Goal: Navigation & Orientation: Find specific page/section

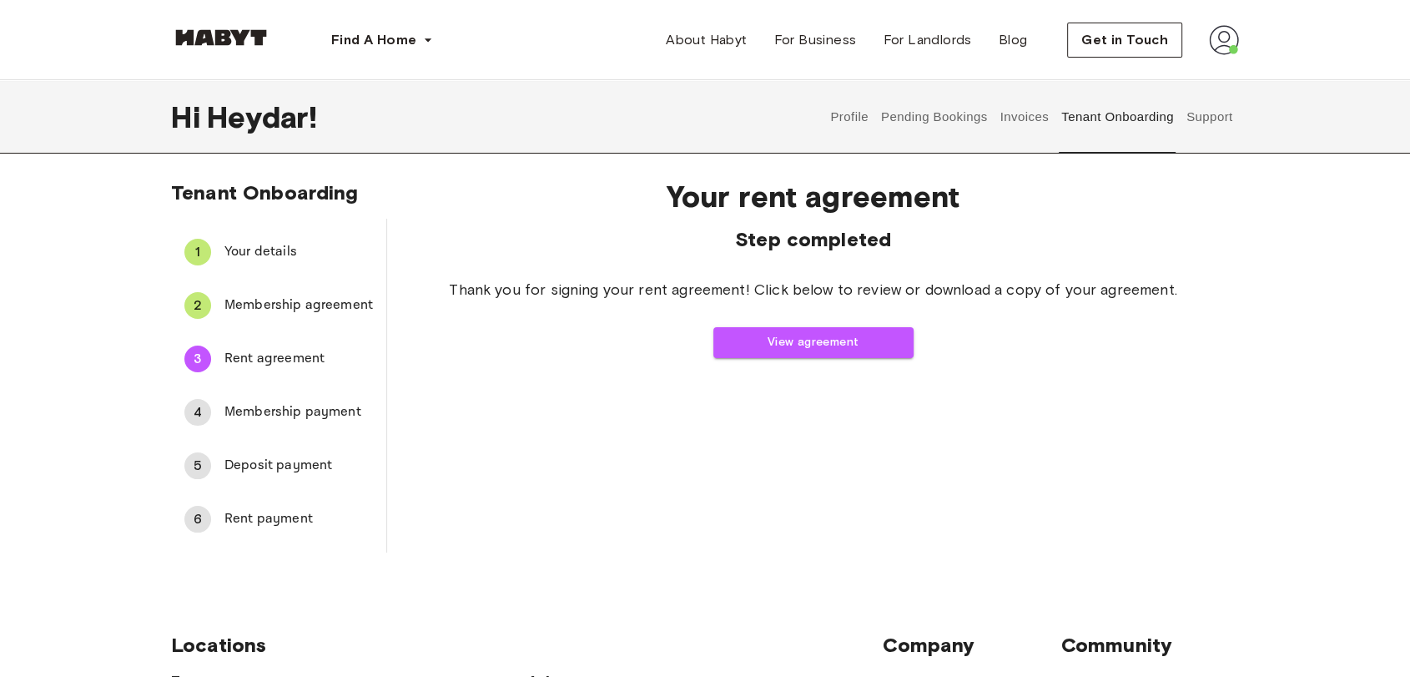
click at [270, 411] on span "Membership payment" at bounding box center [298, 412] width 148 height 20
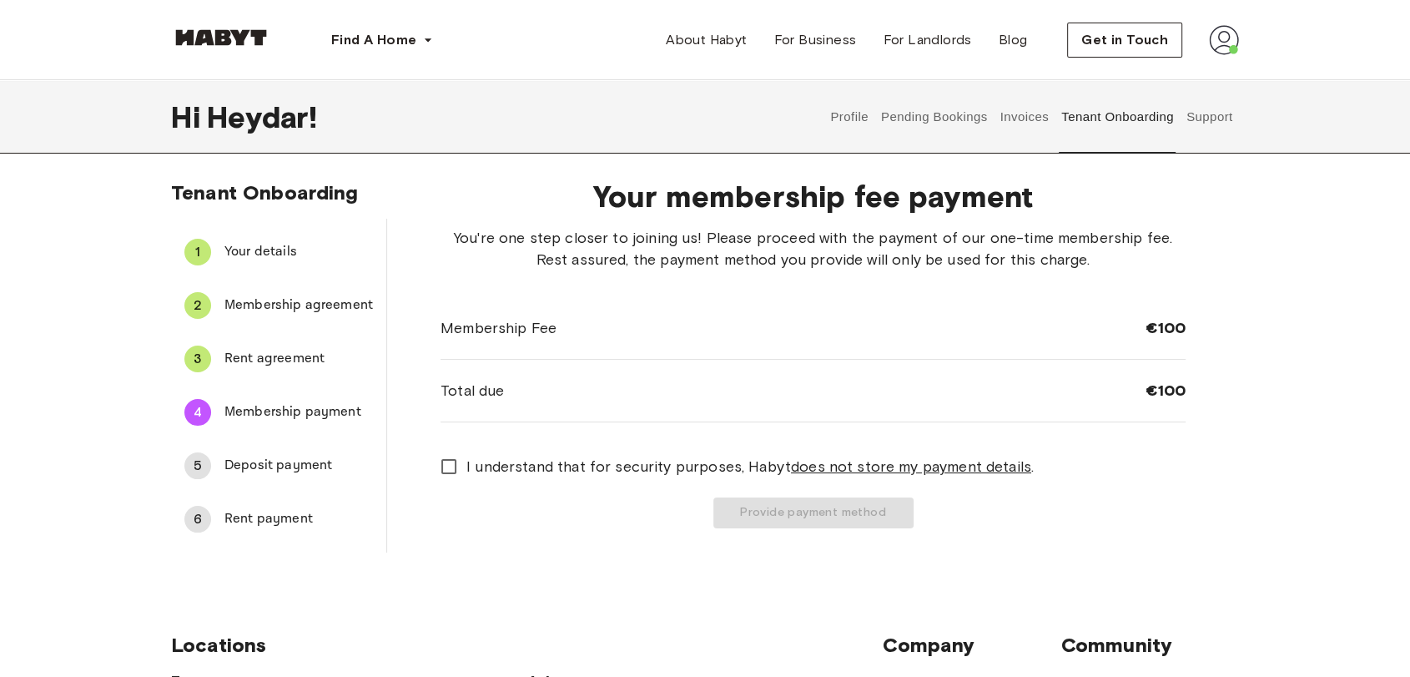
click at [287, 525] on span "Rent payment" at bounding box center [298, 519] width 148 height 20
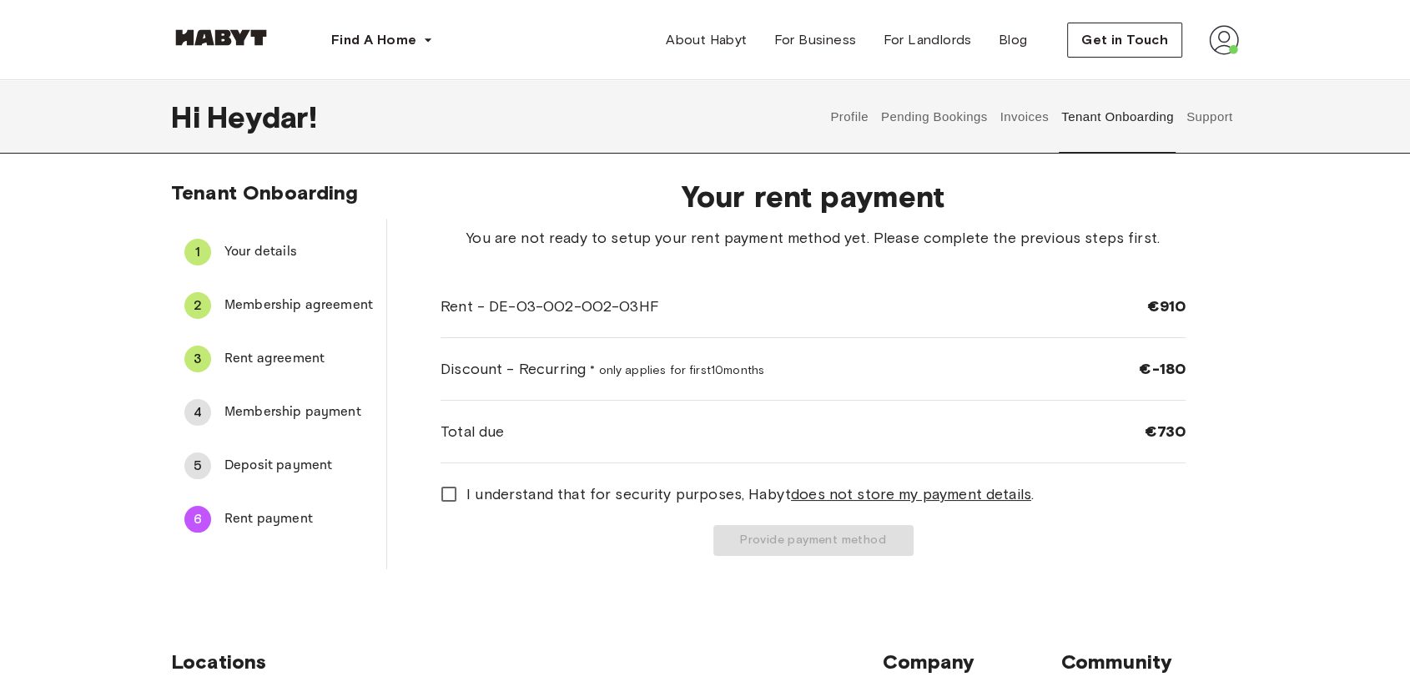
click at [267, 420] on span "Membership payment" at bounding box center [298, 412] width 148 height 20
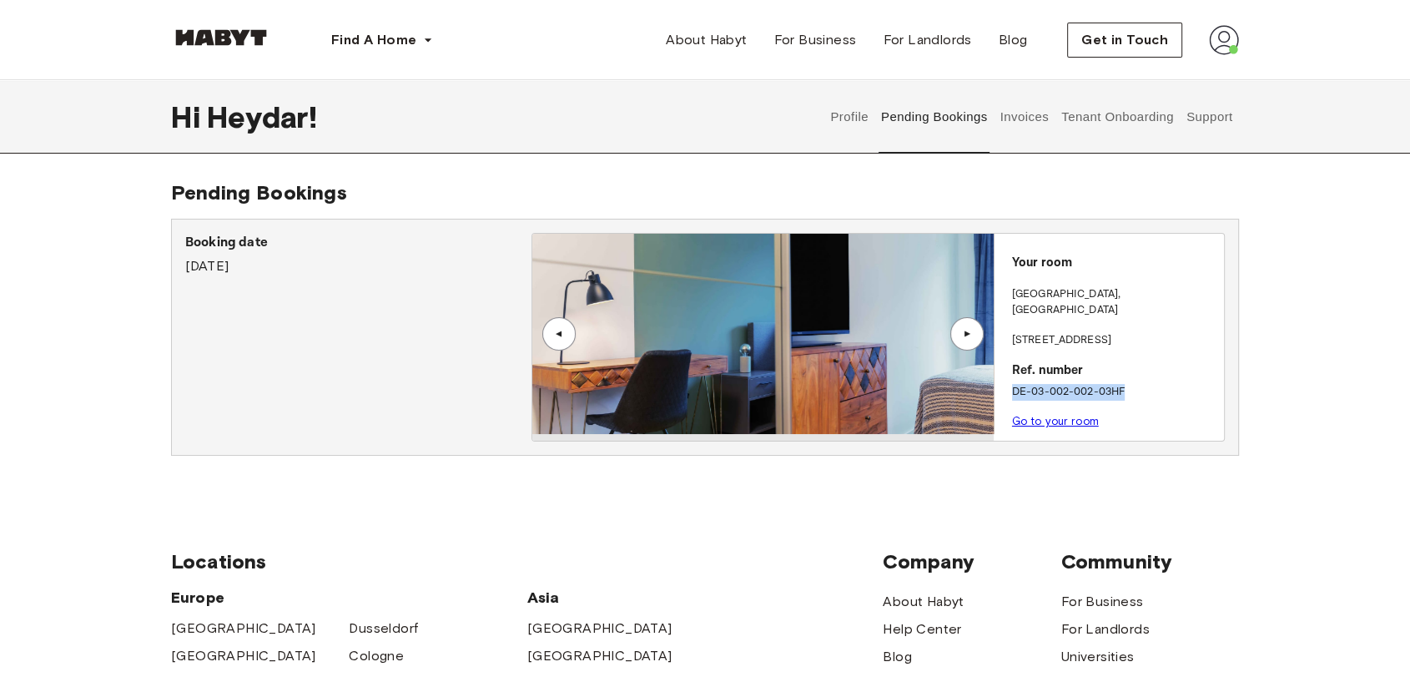
click at [966, 335] on div "▲" at bounding box center [967, 334] width 17 height 10
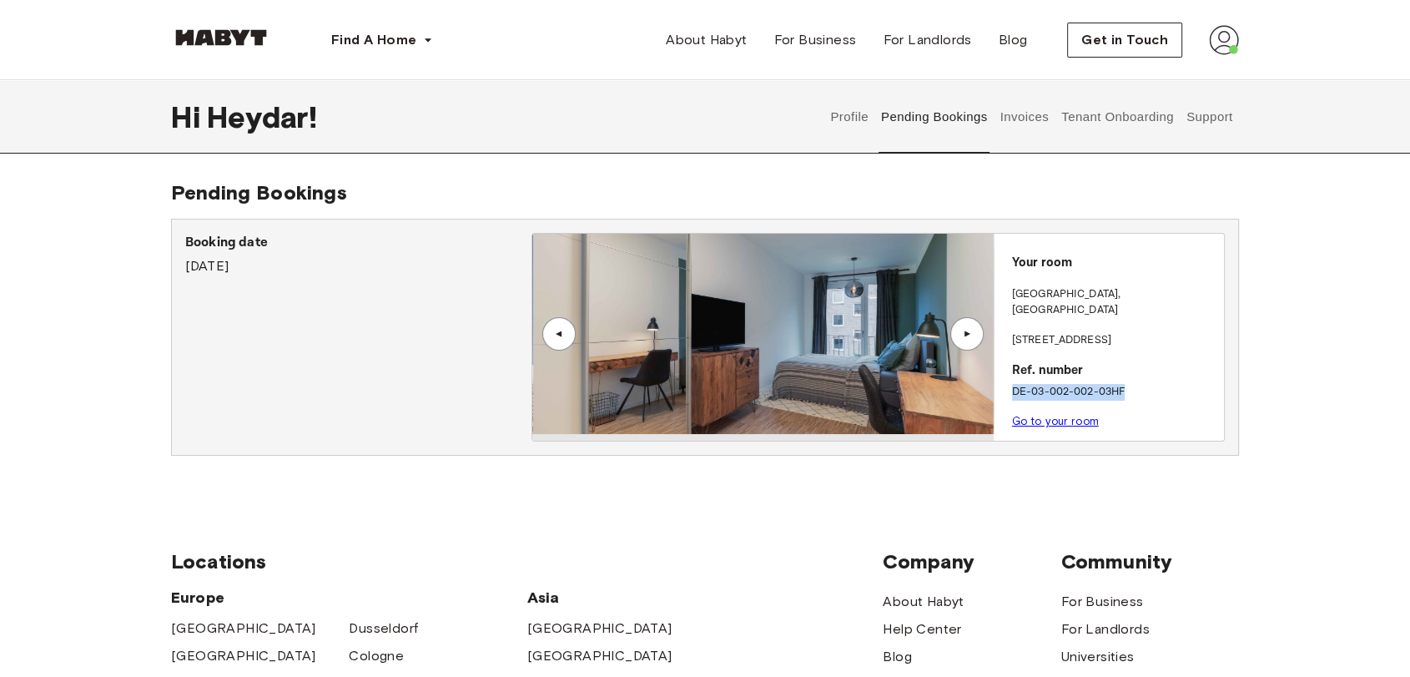
click at [966, 335] on div "▲" at bounding box center [967, 334] width 17 height 10
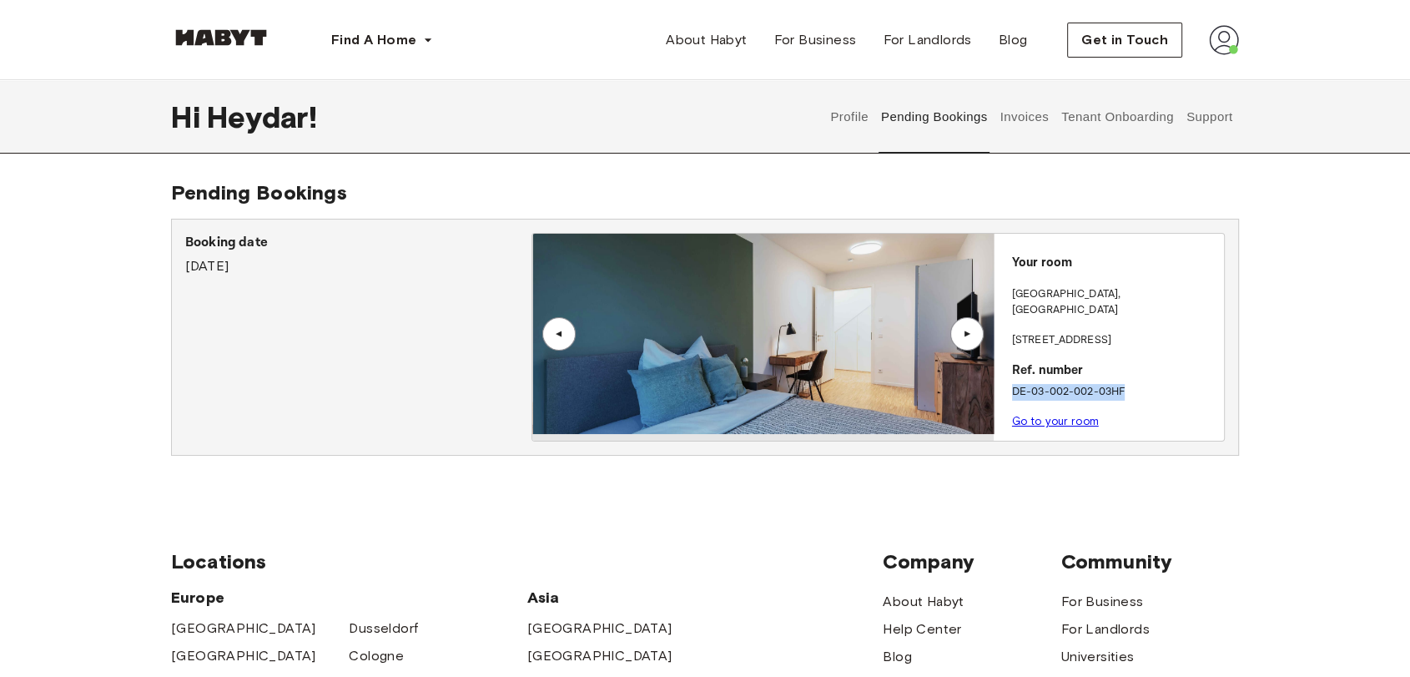
click at [966, 335] on div "▲" at bounding box center [967, 334] width 17 height 10
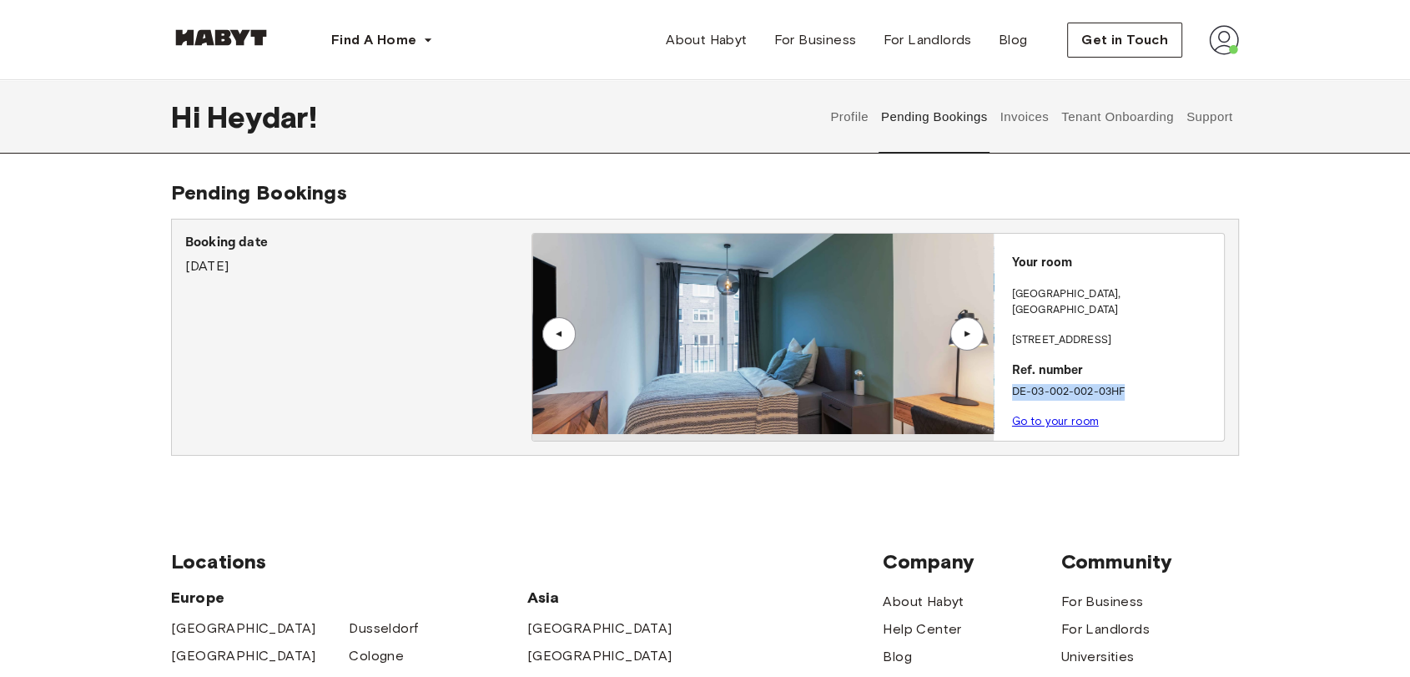
click at [768, 360] on img at bounding box center [762, 334] width 460 height 200
click at [1063, 384] on p "DE-03-002-002-03HF" at bounding box center [1114, 392] width 205 height 17
click at [1061, 384] on p "DE-03-002-002-03HF" at bounding box center [1114, 392] width 205 height 17
click at [1054, 415] on link "Go to your room" at bounding box center [1055, 421] width 87 height 13
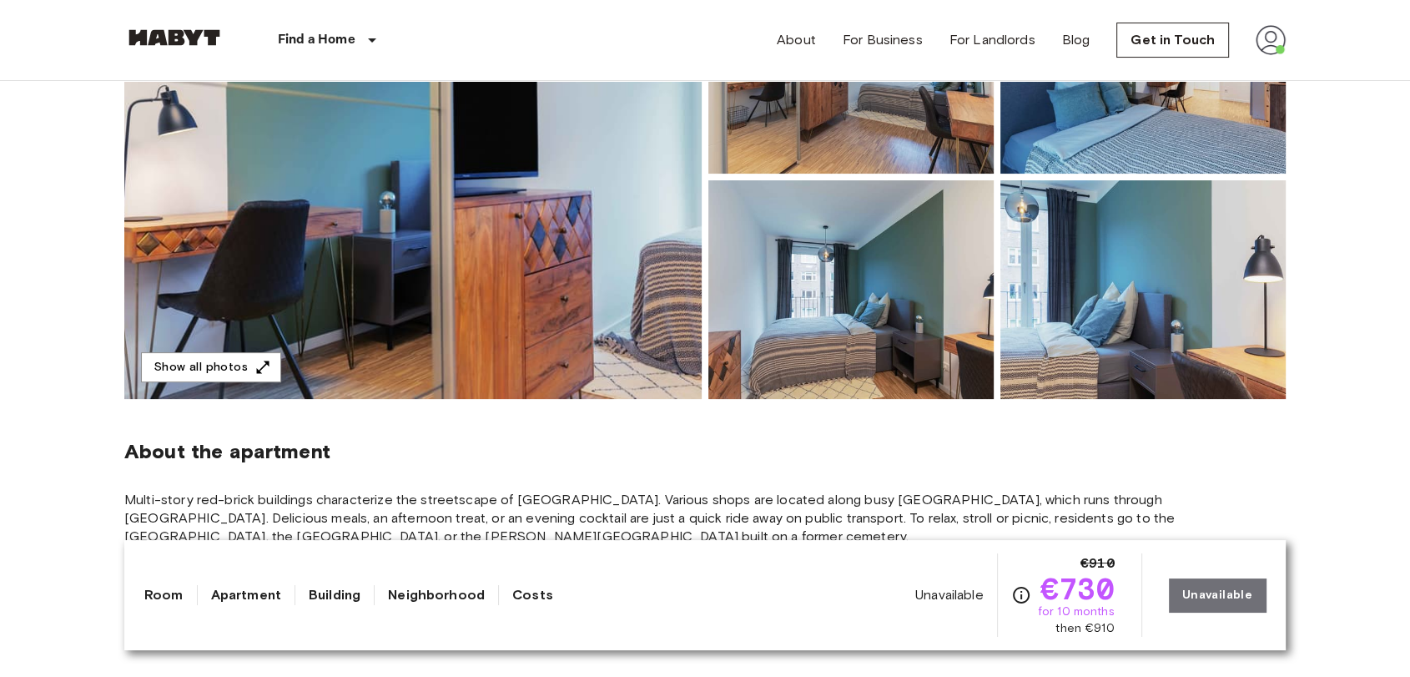
click at [547, 223] on img at bounding box center [412, 177] width 577 height 444
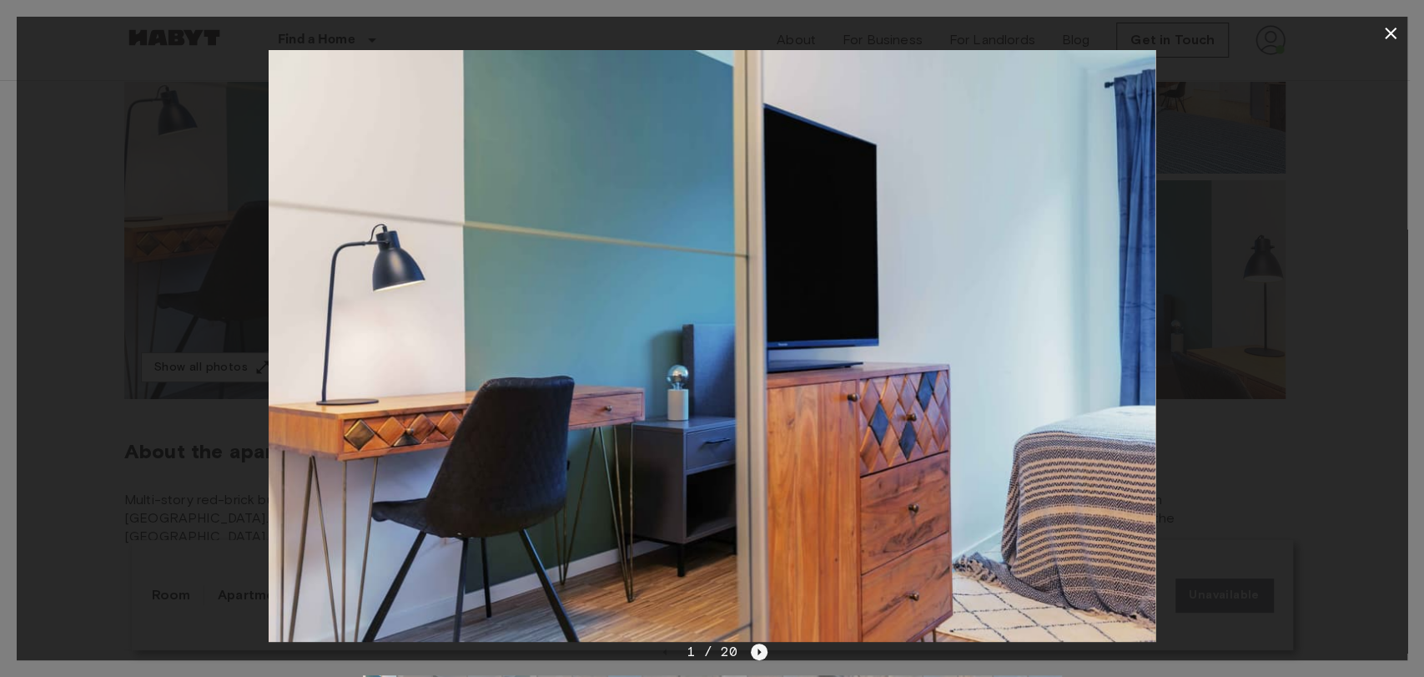
click at [761, 652] on icon "Next image" at bounding box center [759, 651] width 17 height 17
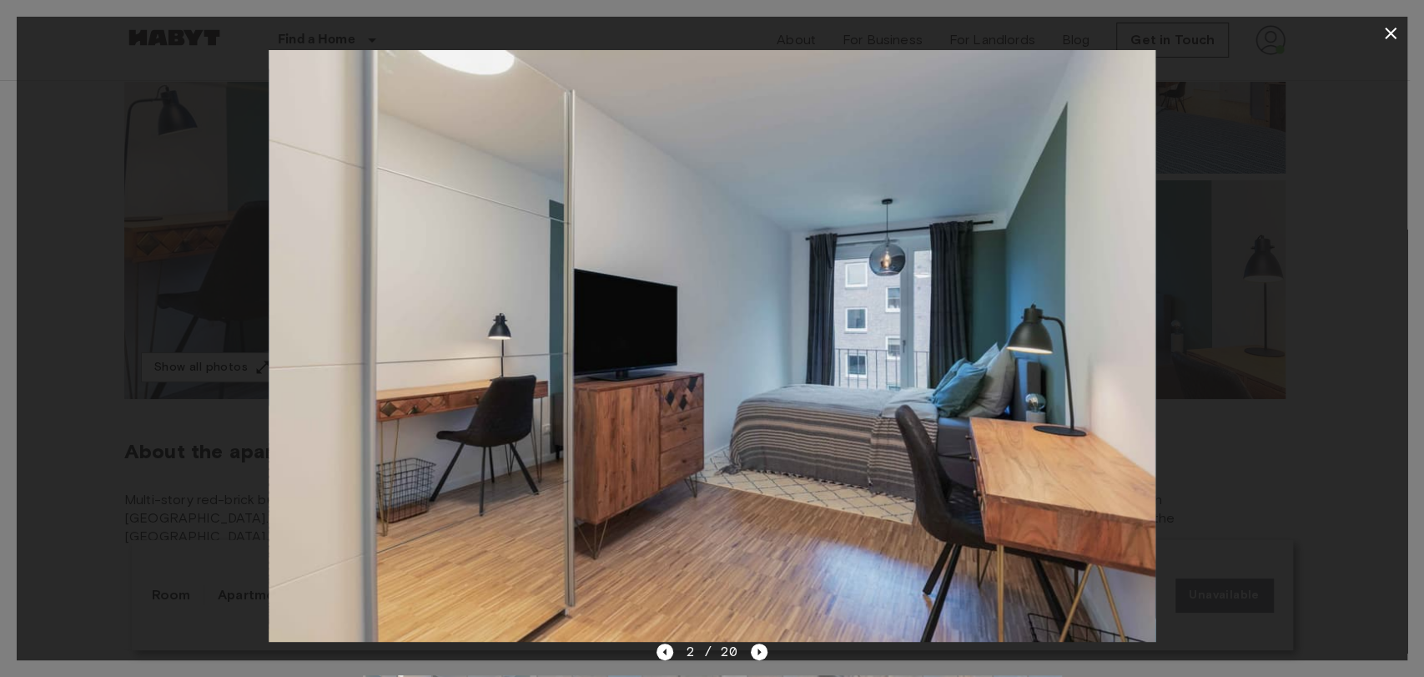
click at [773, 616] on img at bounding box center [712, 345] width 887 height 591
click at [764, 648] on icon "Next image" at bounding box center [759, 651] width 17 height 17
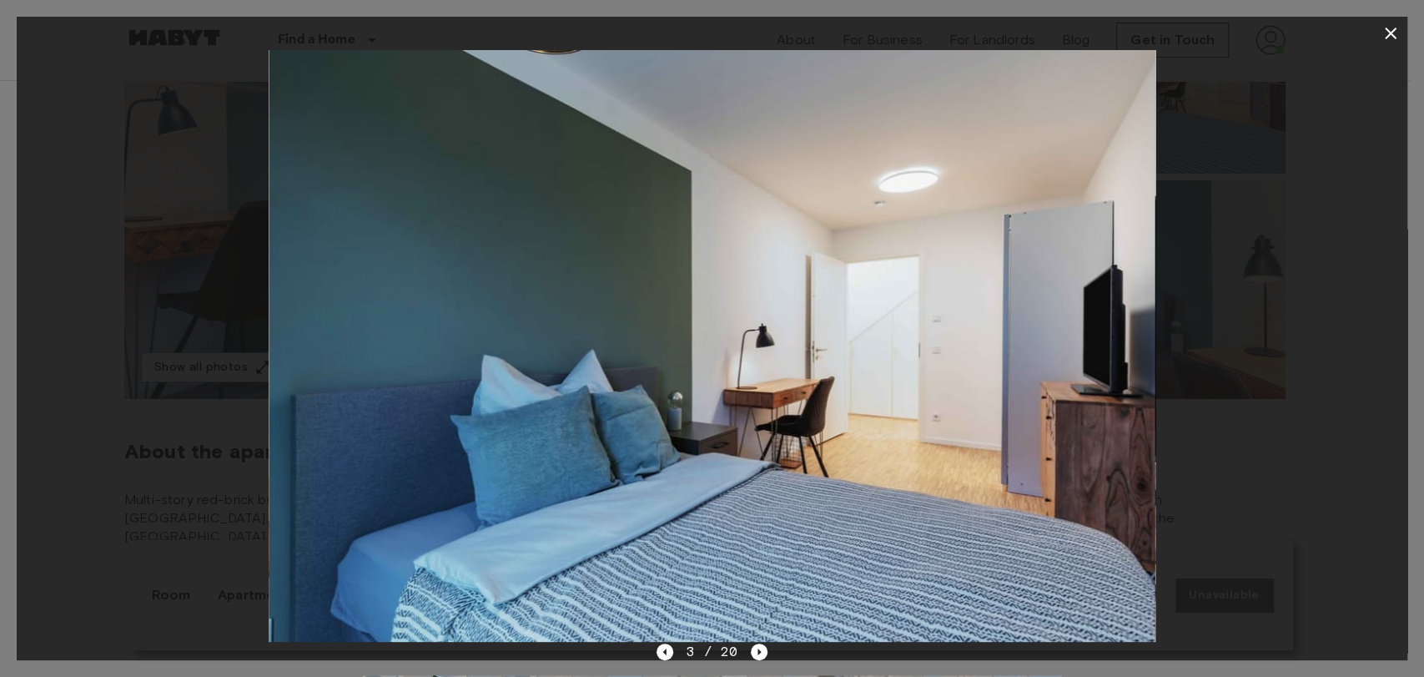
click at [749, 638] on img at bounding box center [712, 345] width 887 height 591
click at [760, 651] on icon "Next image" at bounding box center [759, 651] width 17 height 17
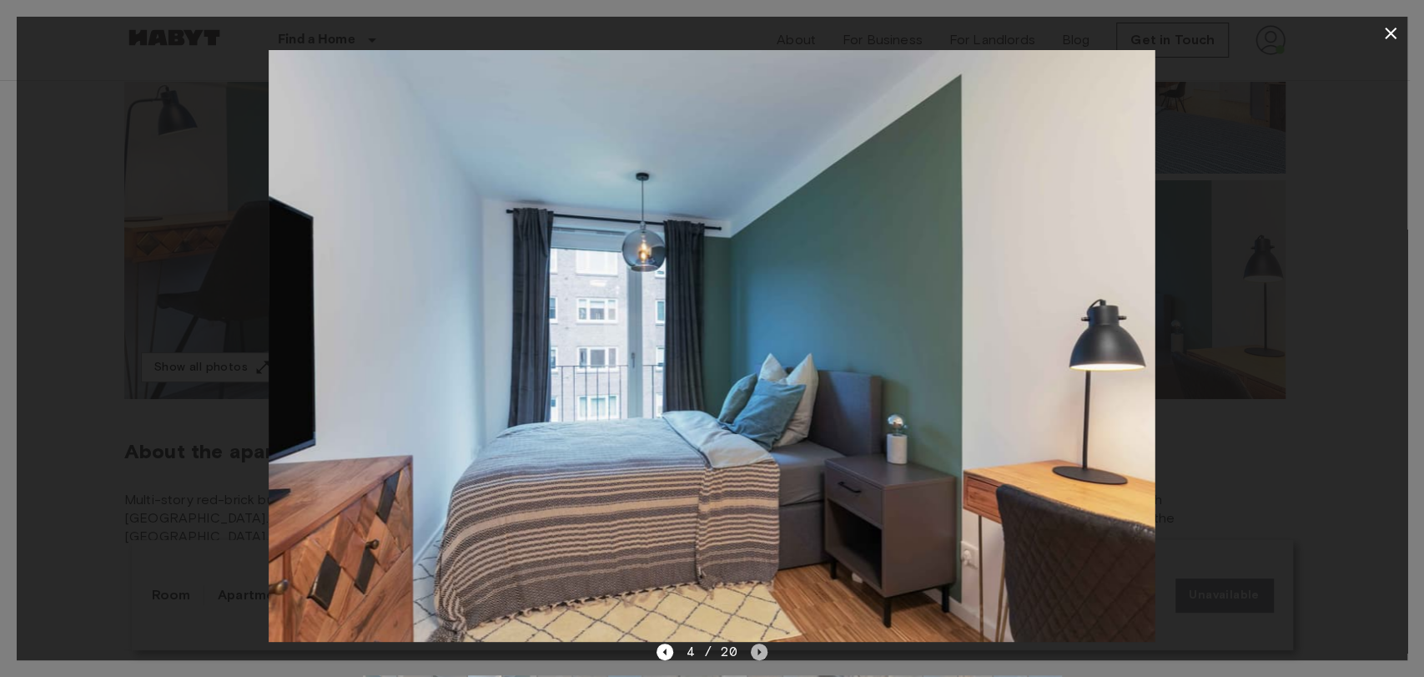
click at [760, 651] on icon "Next image" at bounding box center [759, 651] width 17 height 17
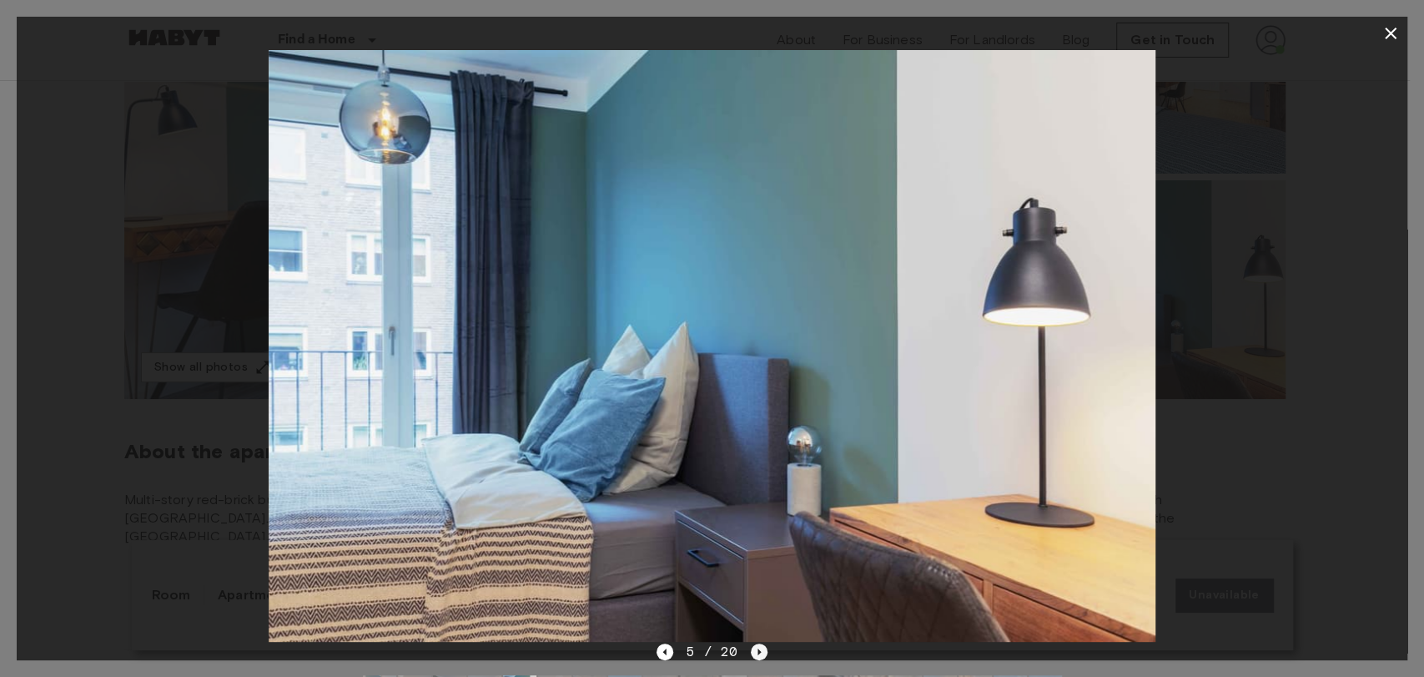
click at [760, 651] on icon "Next image" at bounding box center [759, 651] width 17 height 17
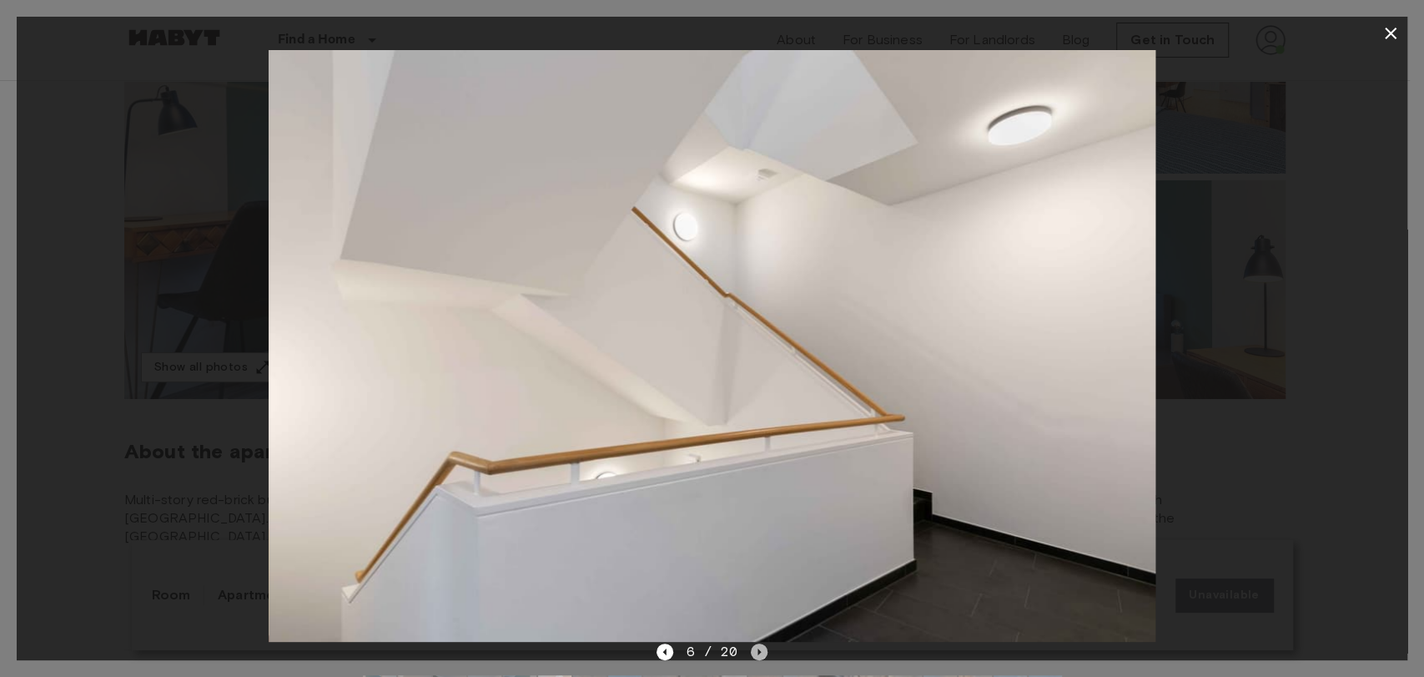
click at [760, 651] on icon "Next image" at bounding box center [759, 651] width 17 height 17
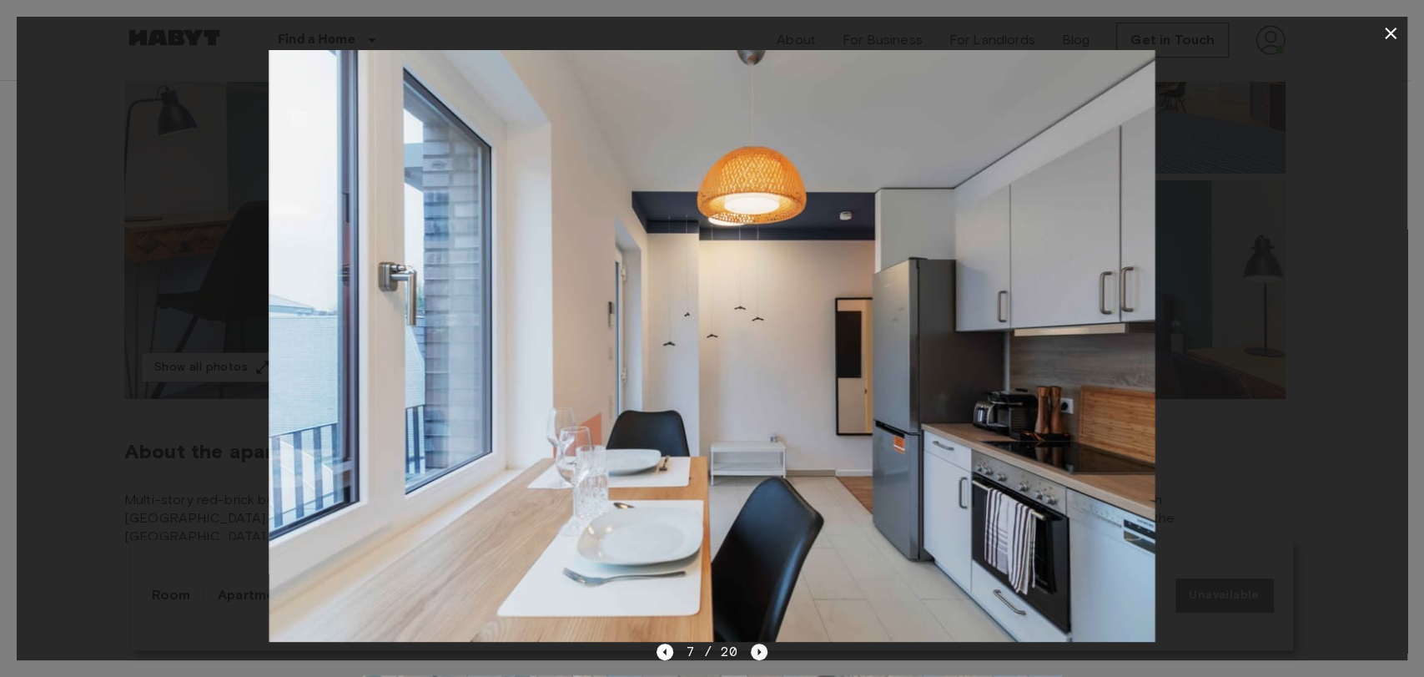
click at [760, 651] on icon "Next image" at bounding box center [759, 651] width 17 height 17
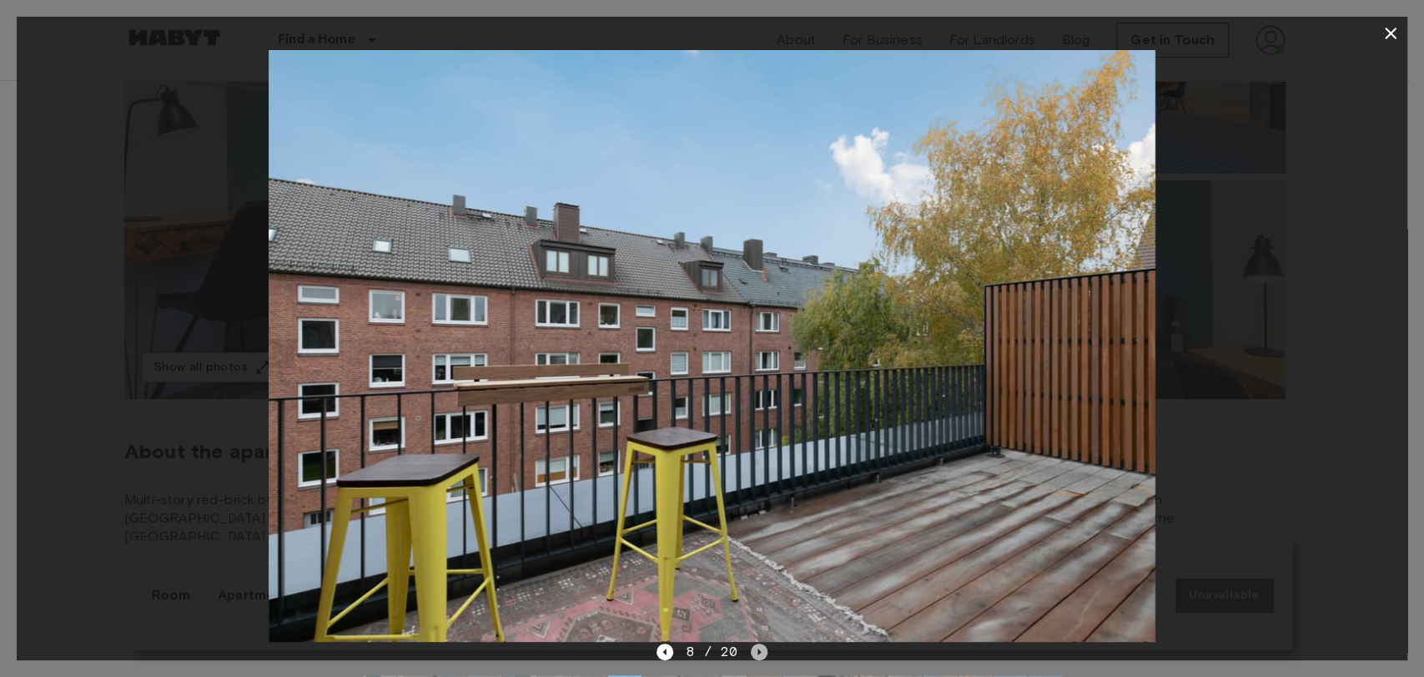
click at [760, 651] on icon "Next image" at bounding box center [759, 651] width 17 height 17
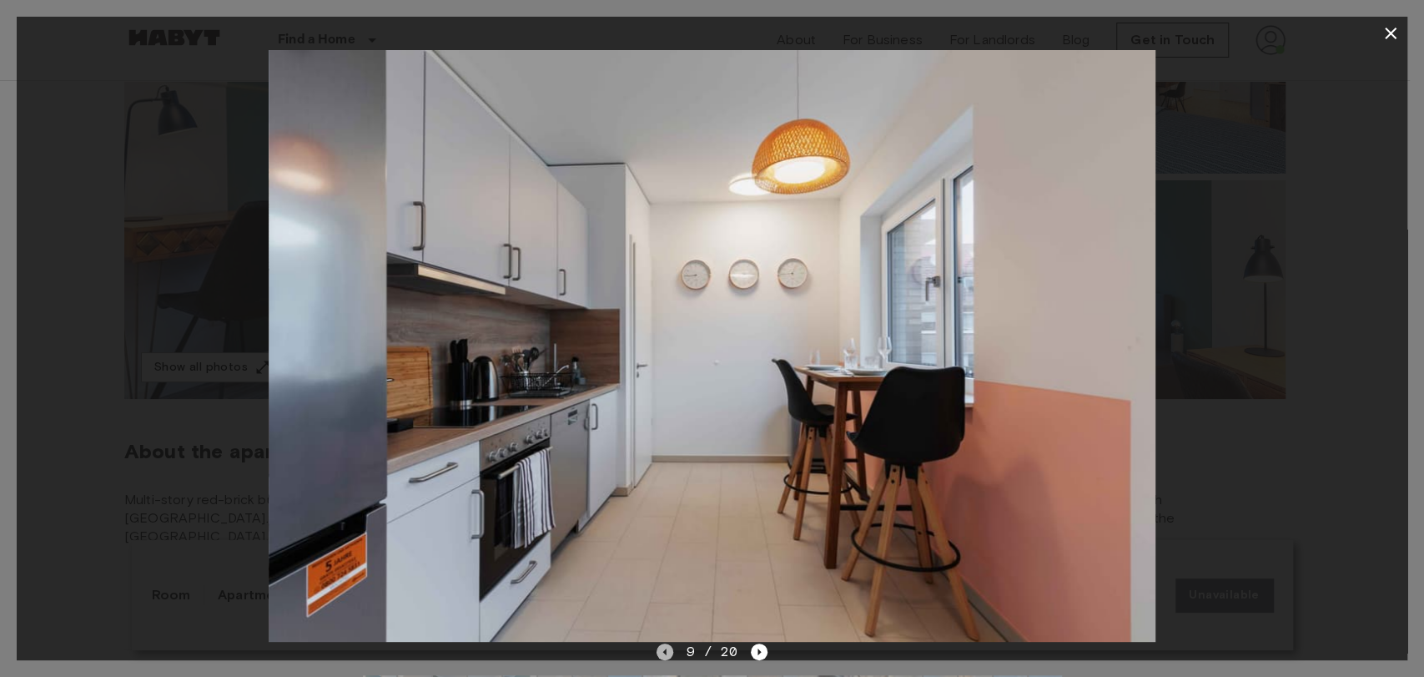
click at [666, 652] on icon "Previous image" at bounding box center [664, 650] width 3 height 7
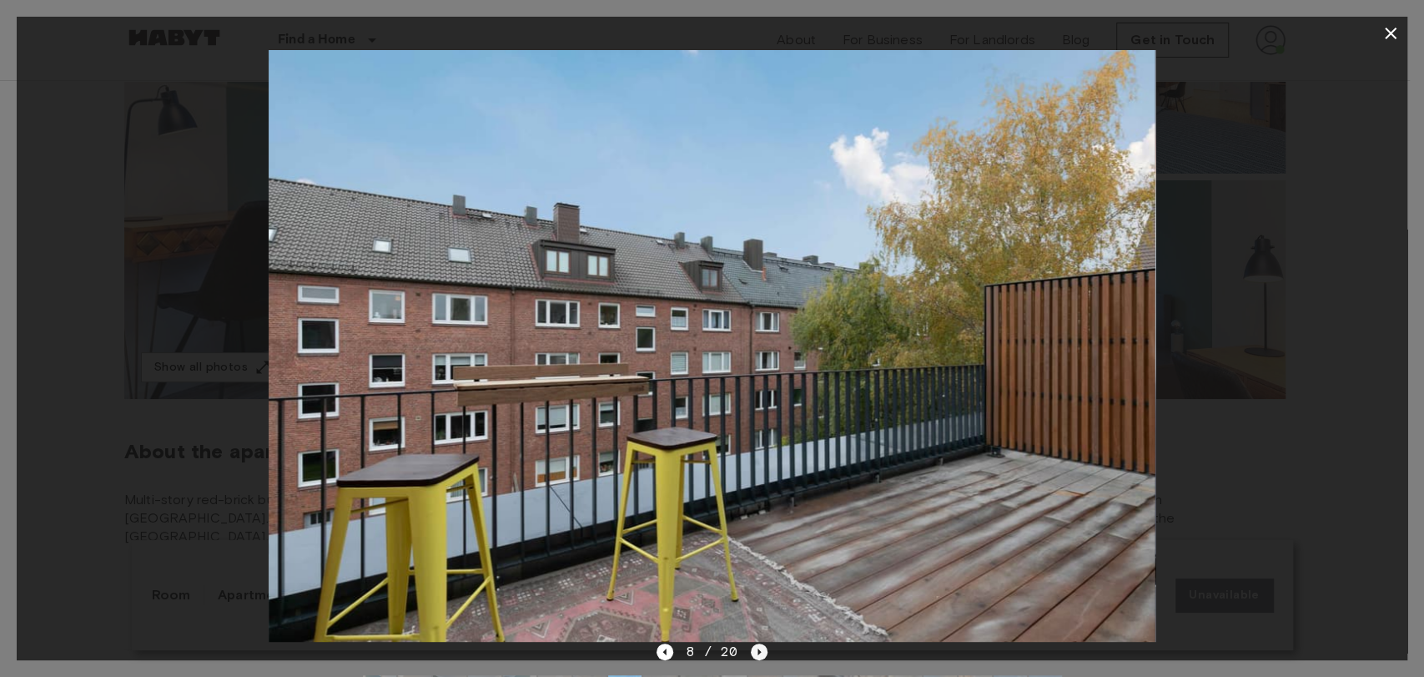
click at [766, 653] on icon "Next image" at bounding box center [759, 651] width 17 height 17
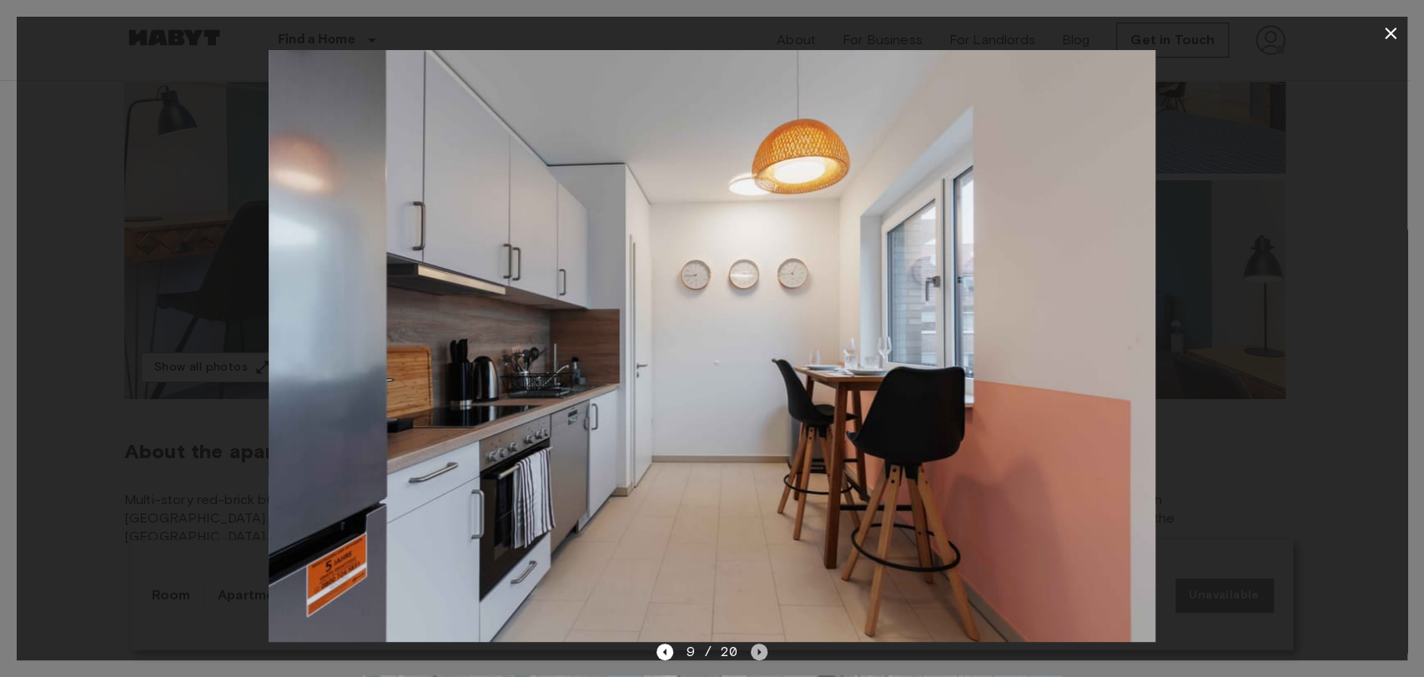
click at [751, 647] on icon "Next image" at bounding box center [759, 651] width 17 height 17
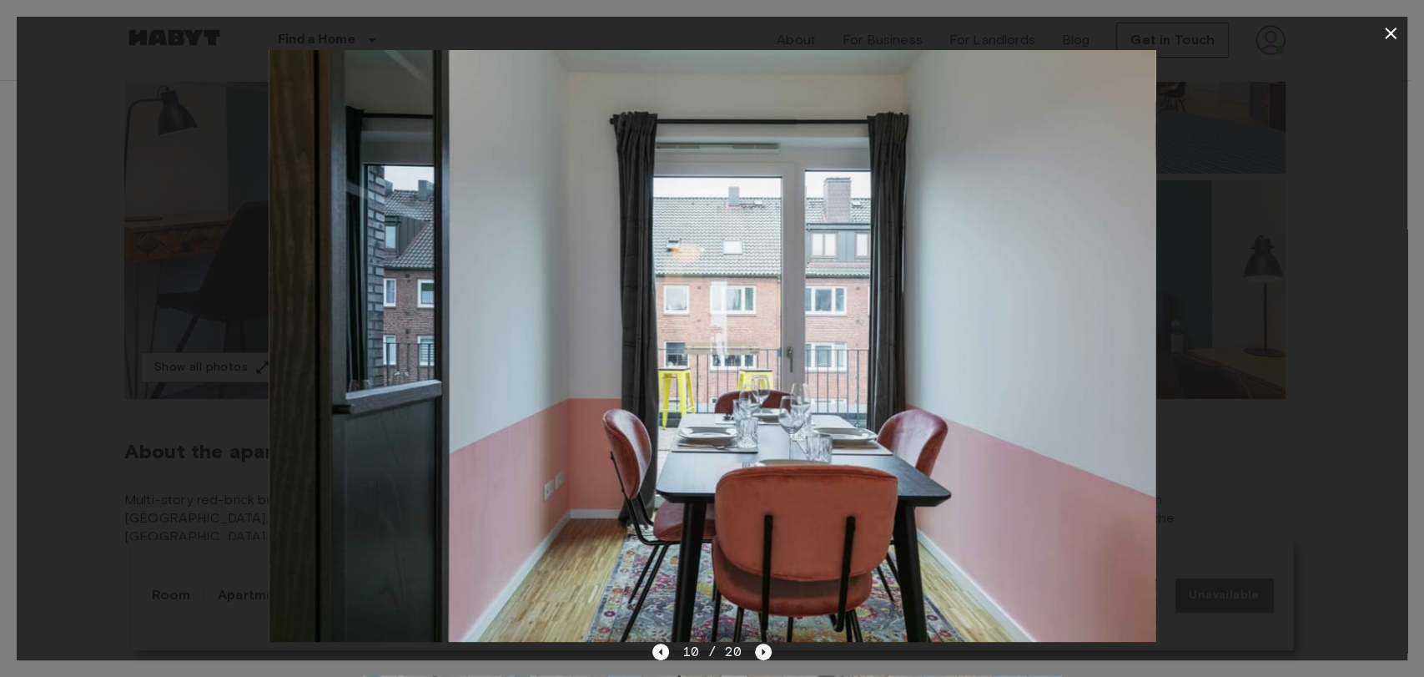
click at [762, 650] on icon "Next image" at bounding box center [763, 650] width 3 height 7
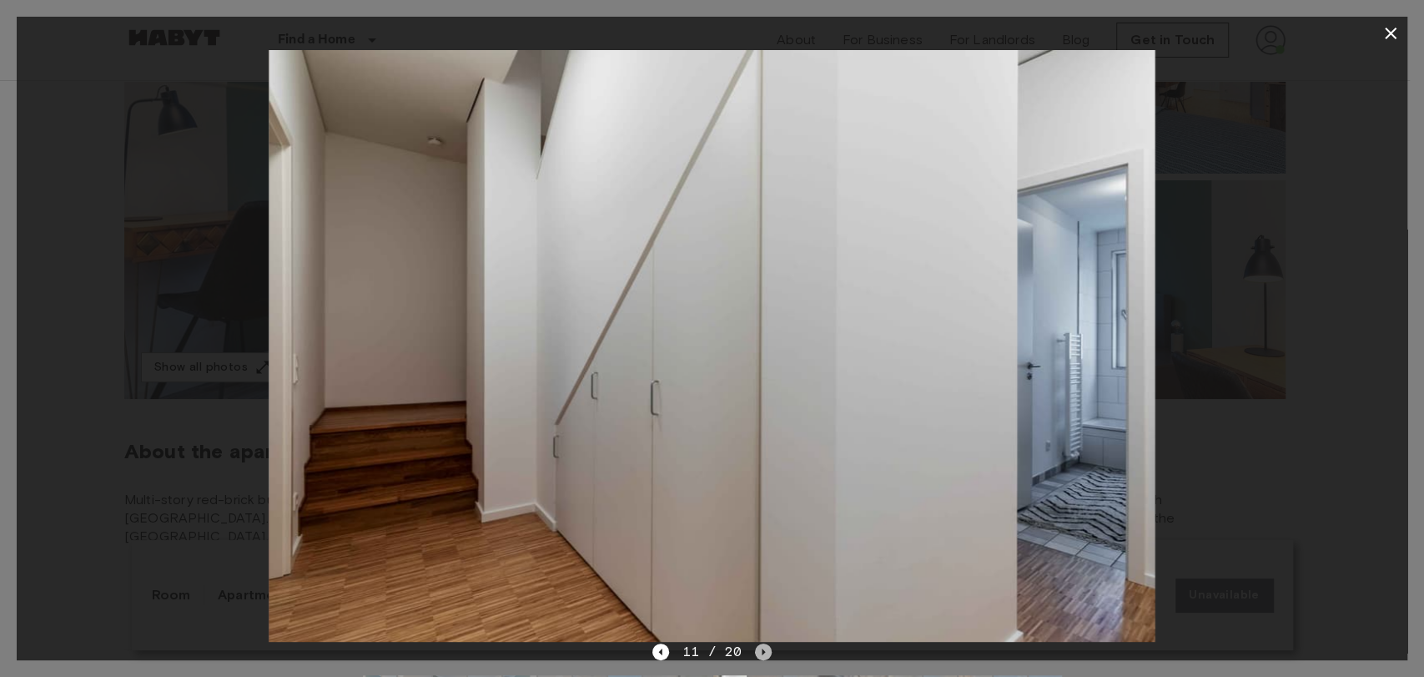
click at [762, 649] on icon "Next image" at bounding box center [763, 651] width 17 height 17
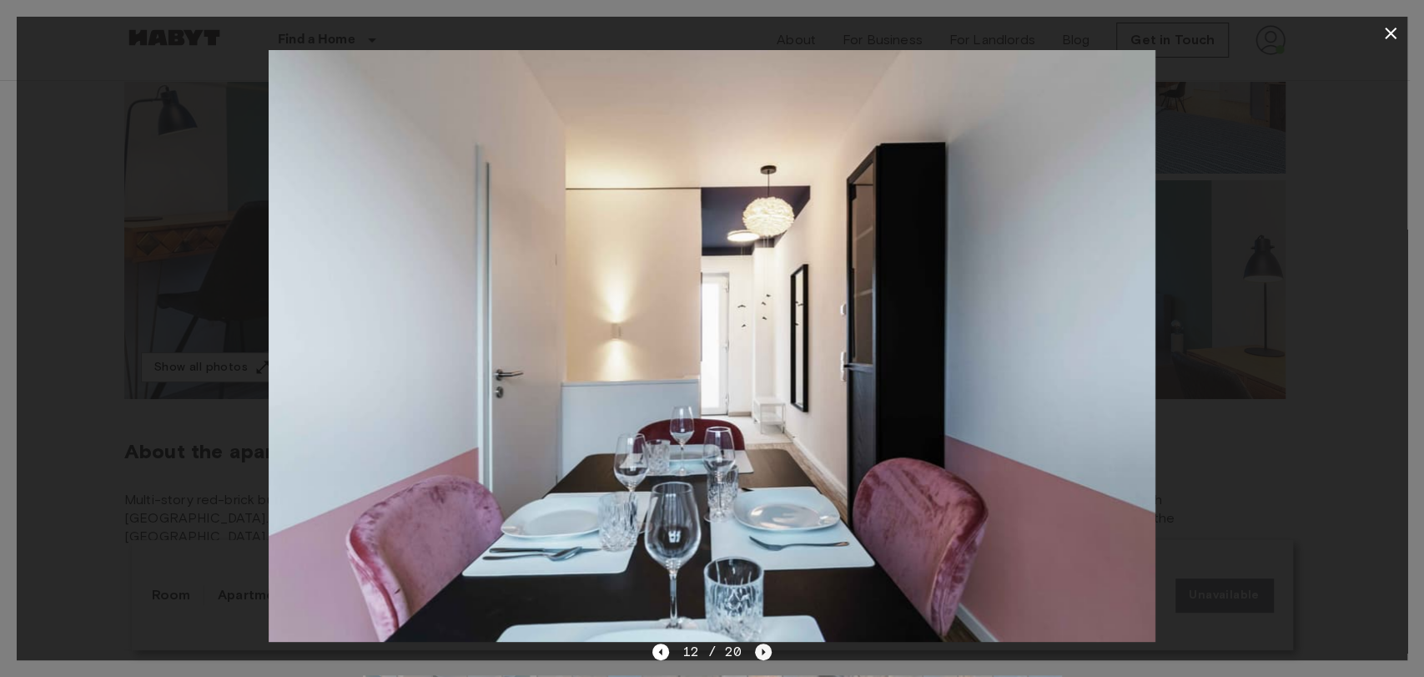
click at [762, 649] on icon "Next image" at bounding box center [763, 651] width 17 height 17
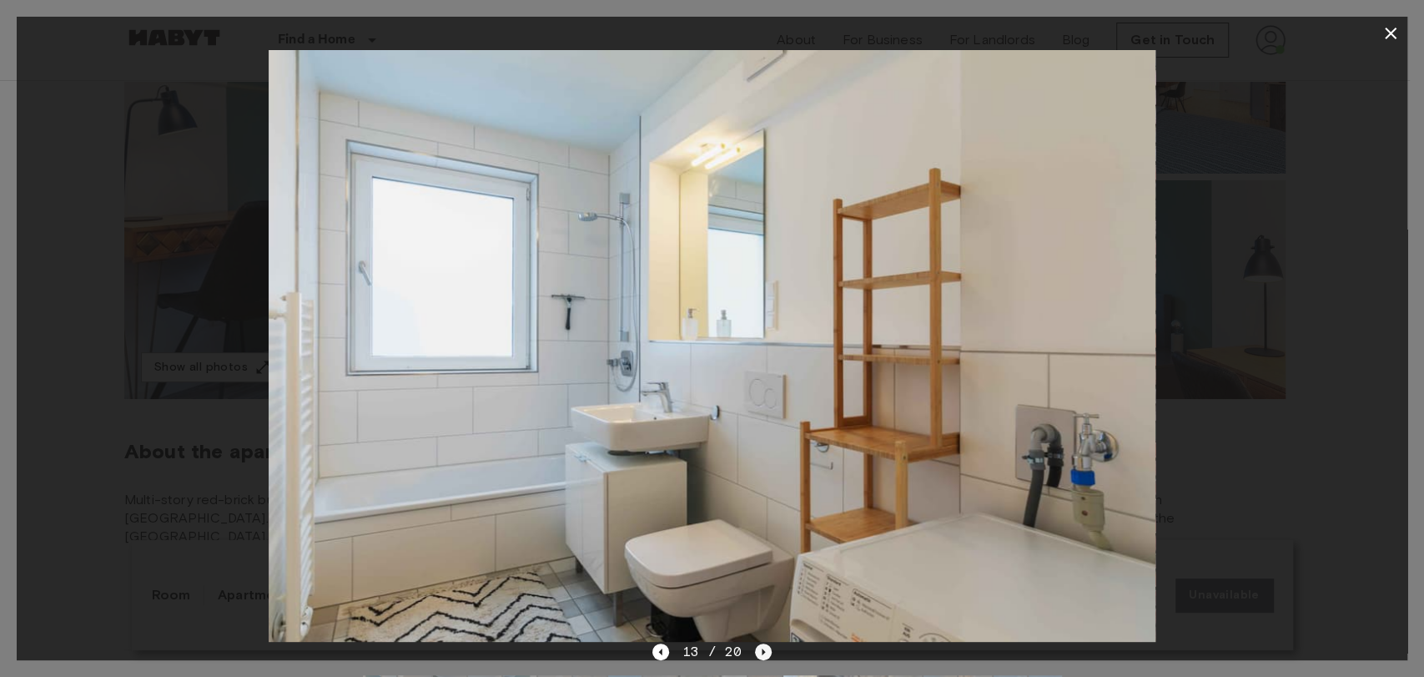
click at [764, 657] on icon "Next image" at bounding box center [763, 651] width 17 height 17
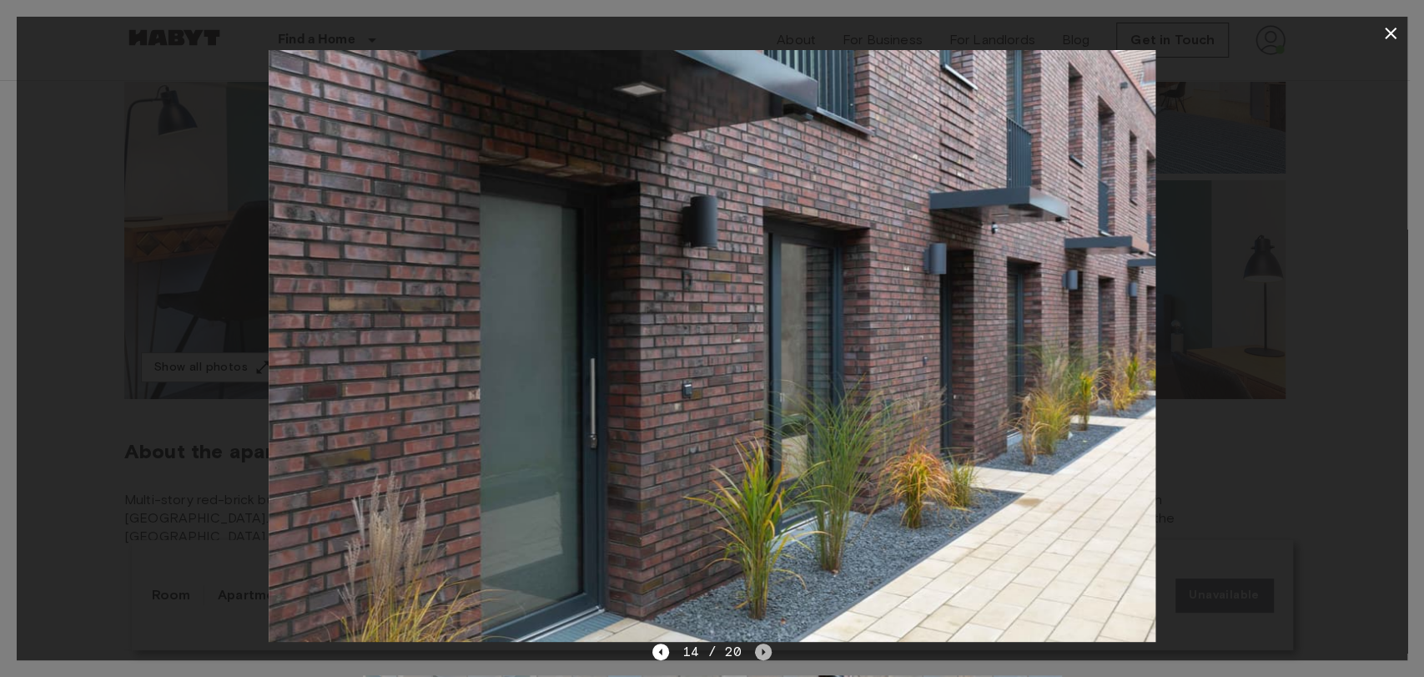
click at [764, 647] on icon "Next image" at bounding box center [763, 651] width 17 height 17
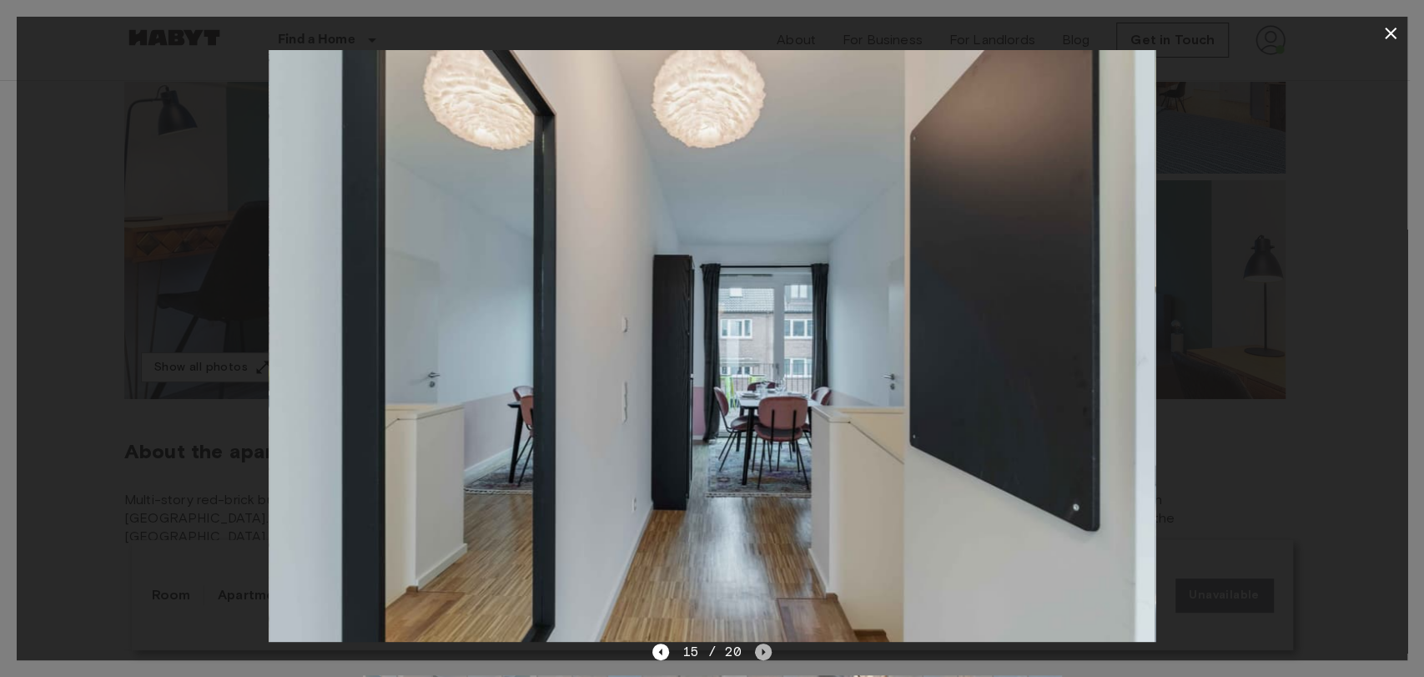
click at [764, 643] on icon "Next image" at bounding box center [763, 651] width 17 height 17
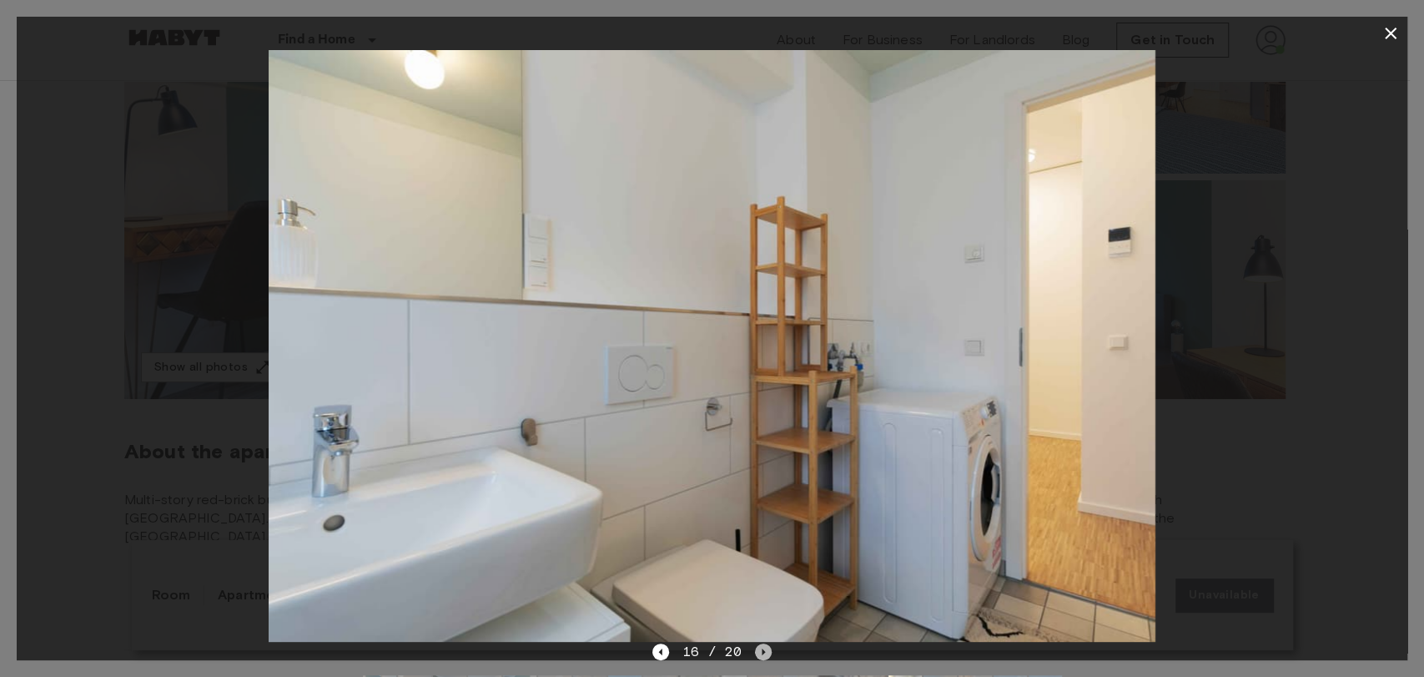
click at [764, 643] on icon "Next image" at bounding box center [763, 651] width 17 height 17
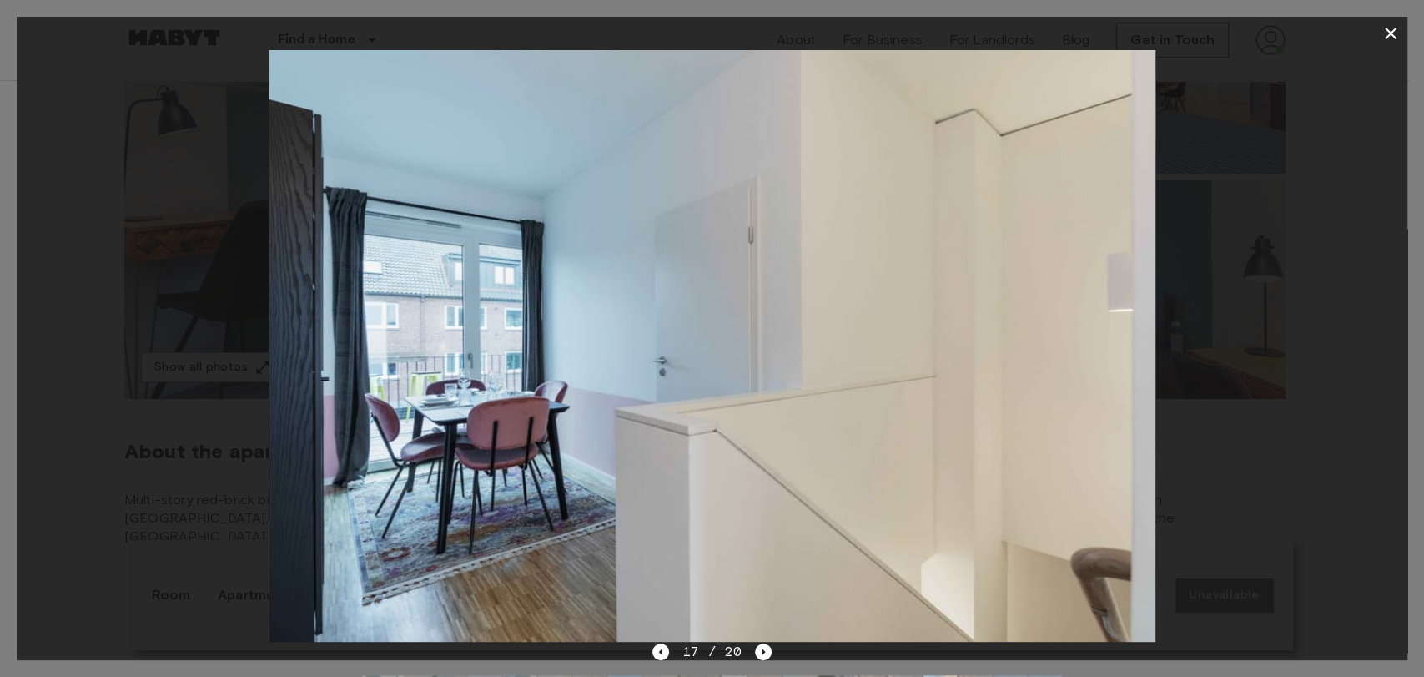
click at [764, 642] on div "17 / 20" at bounding box center [711, 652] width 119 height 20
click at [760, 652] on icon "Next image" at bounding box center [763, 651] width 17 height 17
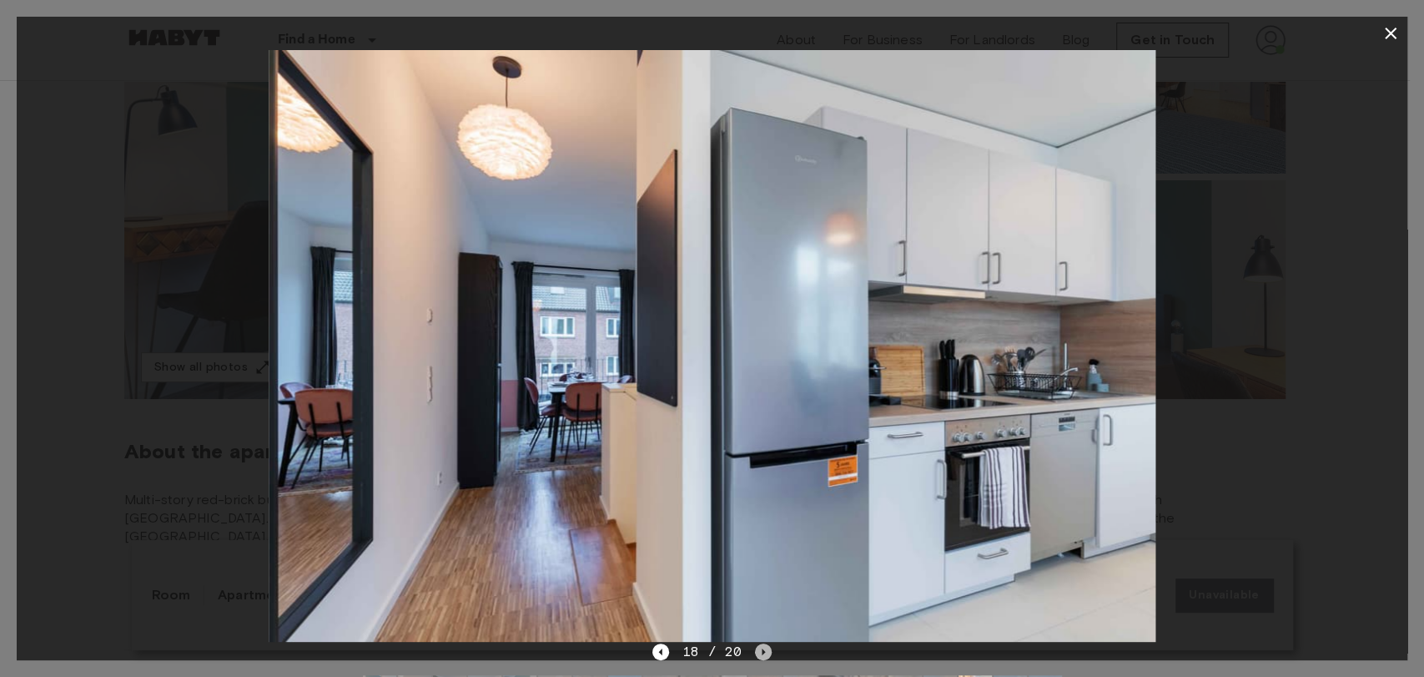
click at [762, 648] on icon "Next image" at bounding box center [763, 650] width 3 height 7
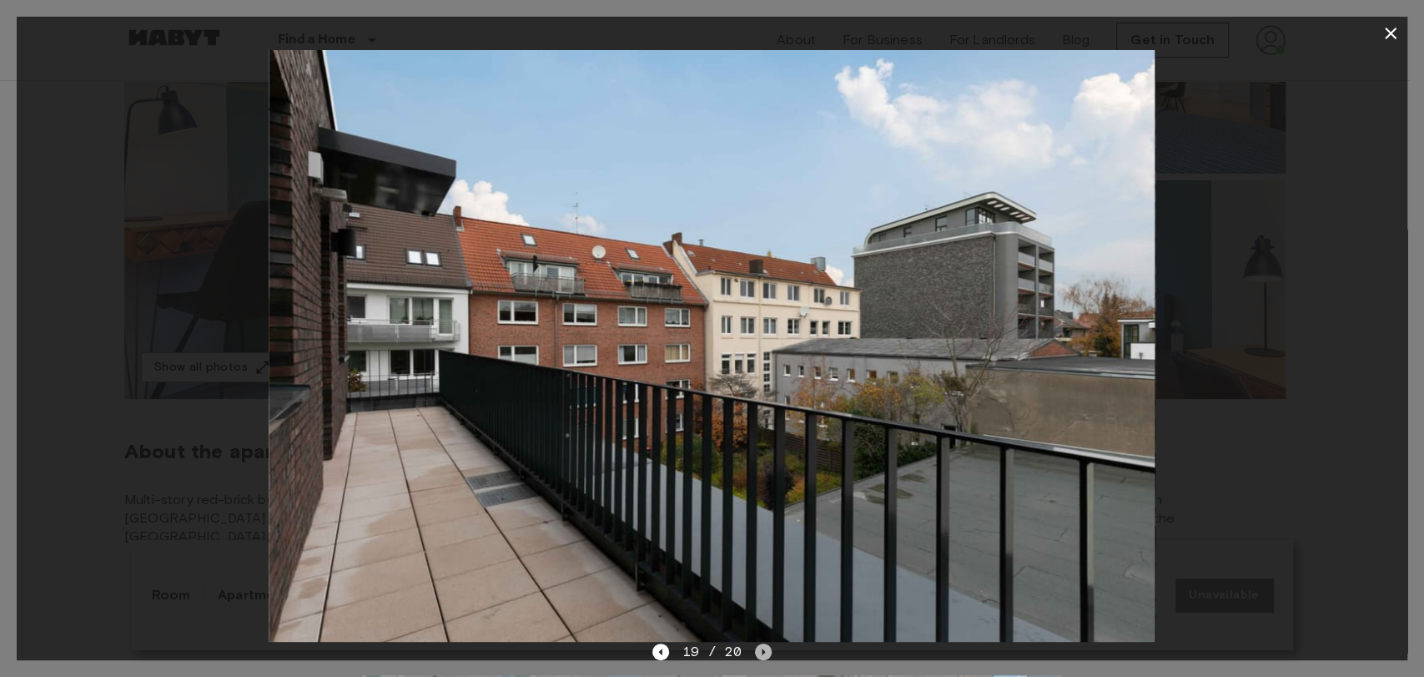
click at [761, 647] on icon "Next image" at bounding box center [763, 651] width 17 height 17
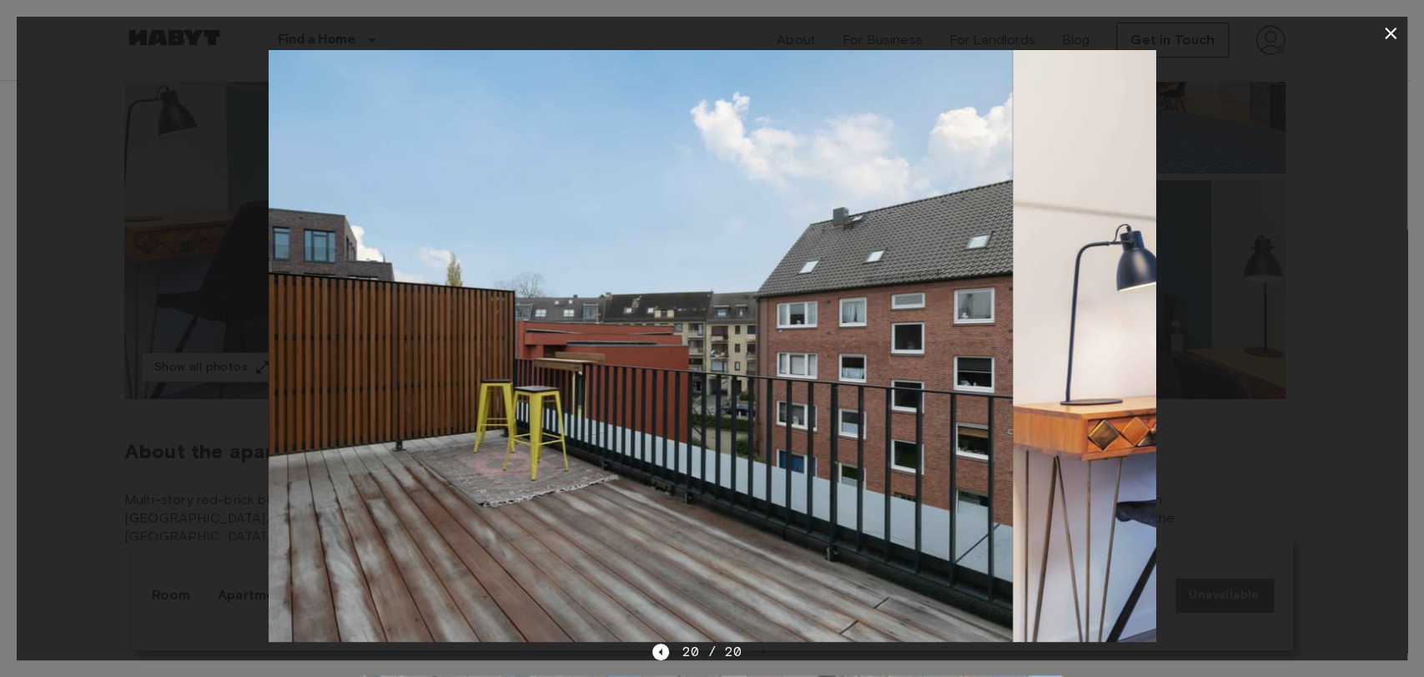
drag, startPoint x: 941, startPoint y: 325, endPoint x: 798, endPoint y: 325, distance: 142.7
click at [798, 325] on img at bounding box center [569, 345] width 887 height 591
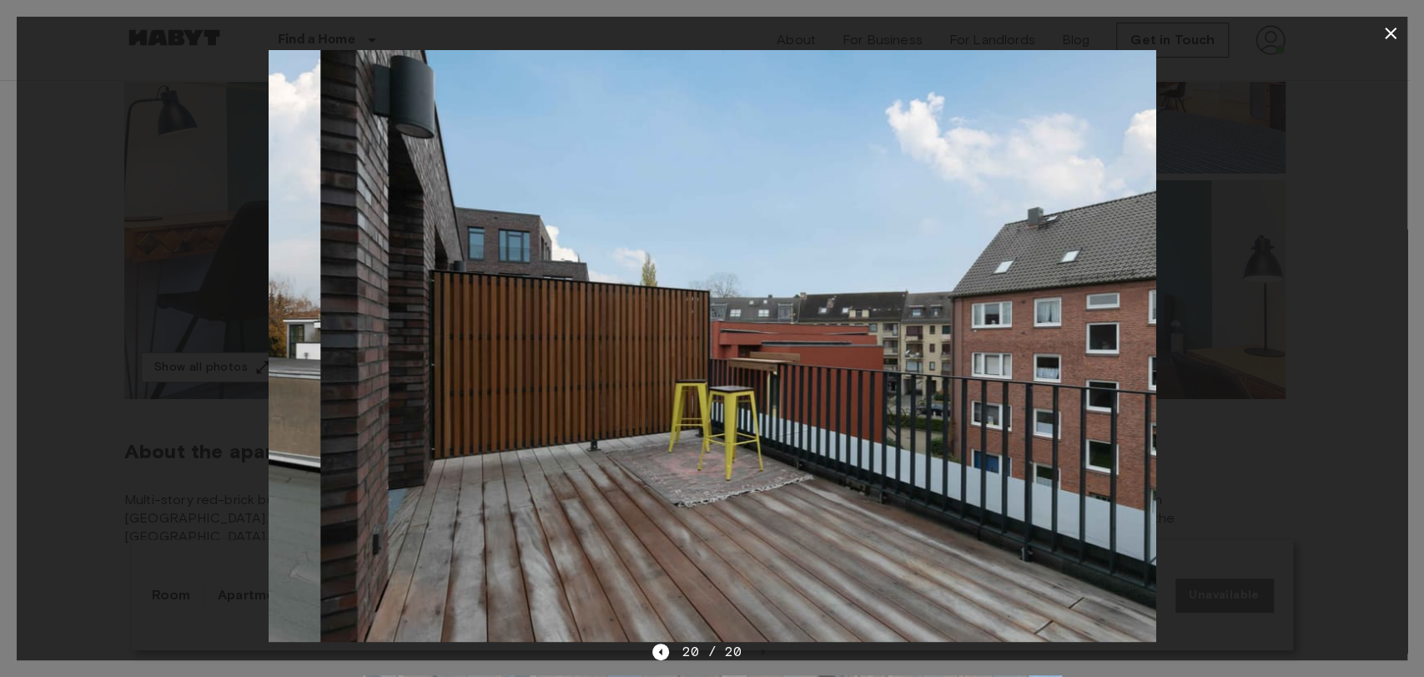
drag, startPoint x: 636, startPoint y: 357, endPoint x: 1179, endPoint y: 383, distance: 543.7
click at [1176, 382] on div at bounding box center [712, 345] width 1391 height 591
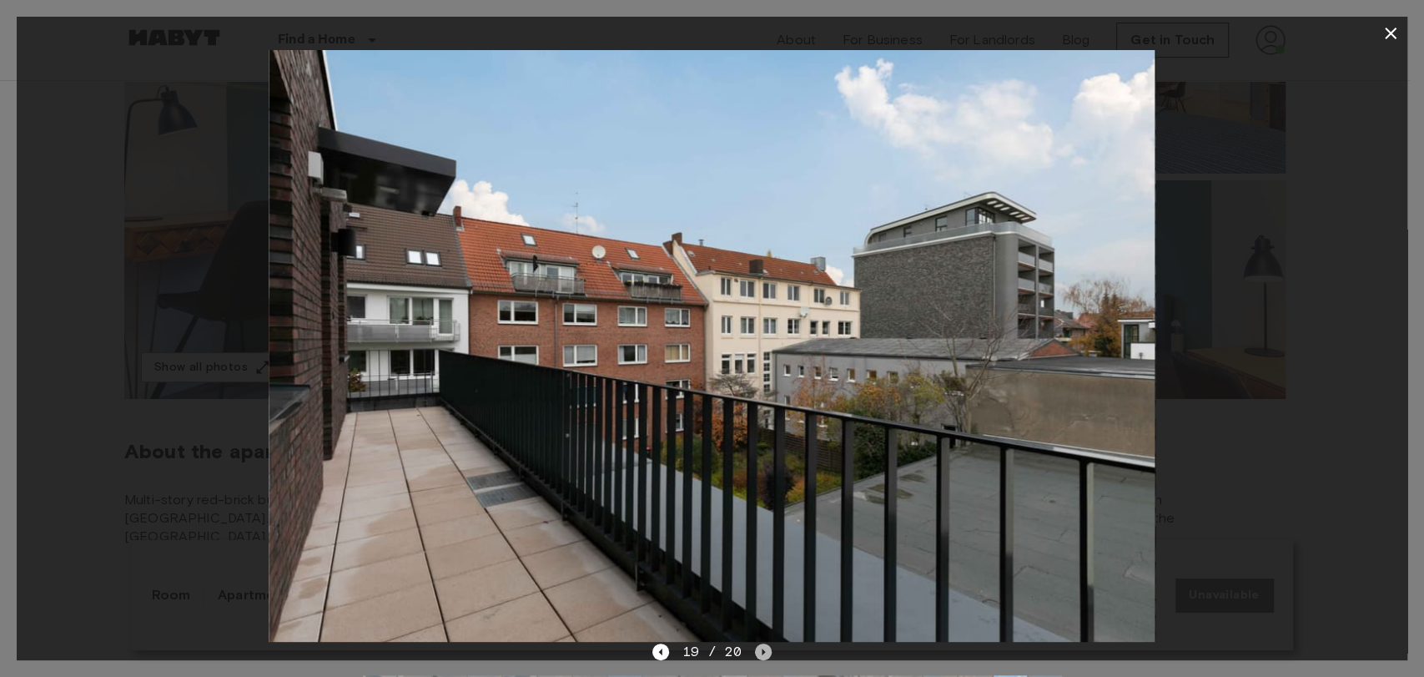
click at [756, 651] on icon "Next image" at bounding box center [763, 651] width 17 height 17
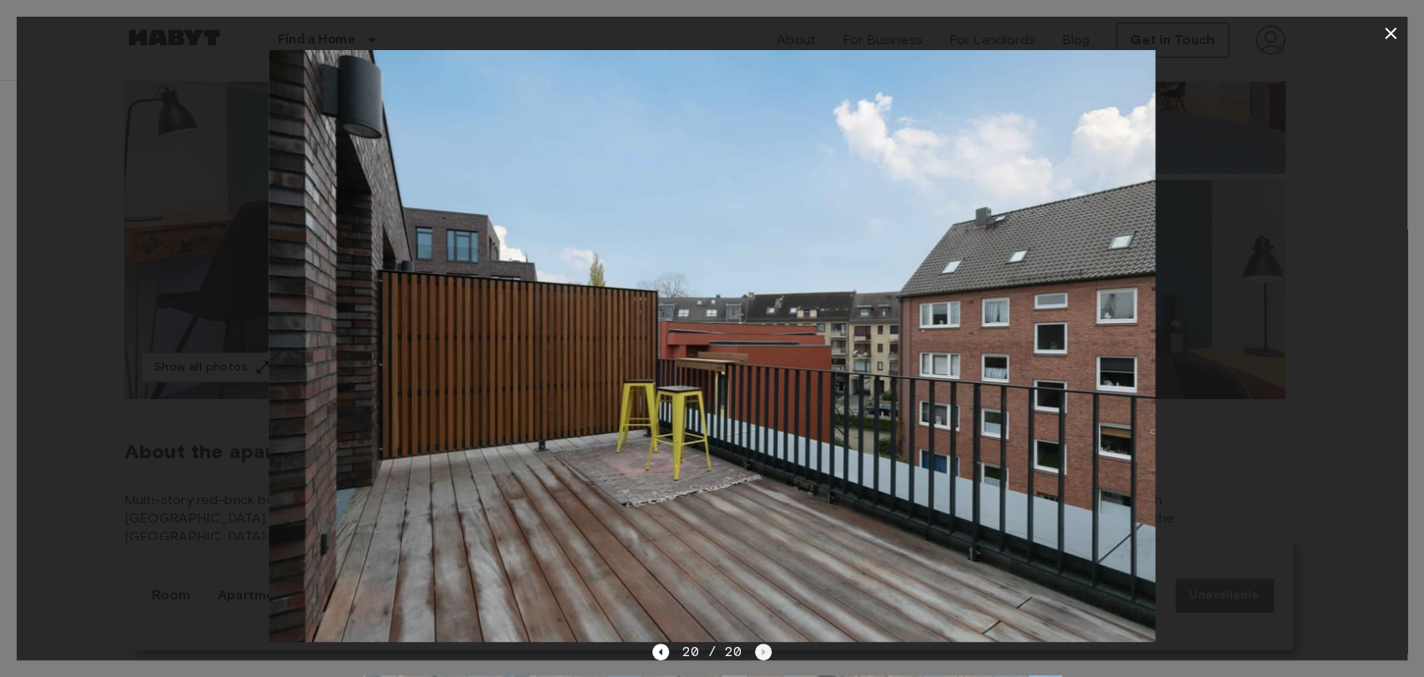
click at [756, 651] on div "20 / 20" at bounding box center [711, 652] width 119 height 20
click at [654, 646] on icon "Previous image" at bounding box center [660, 651] width 17 height 17
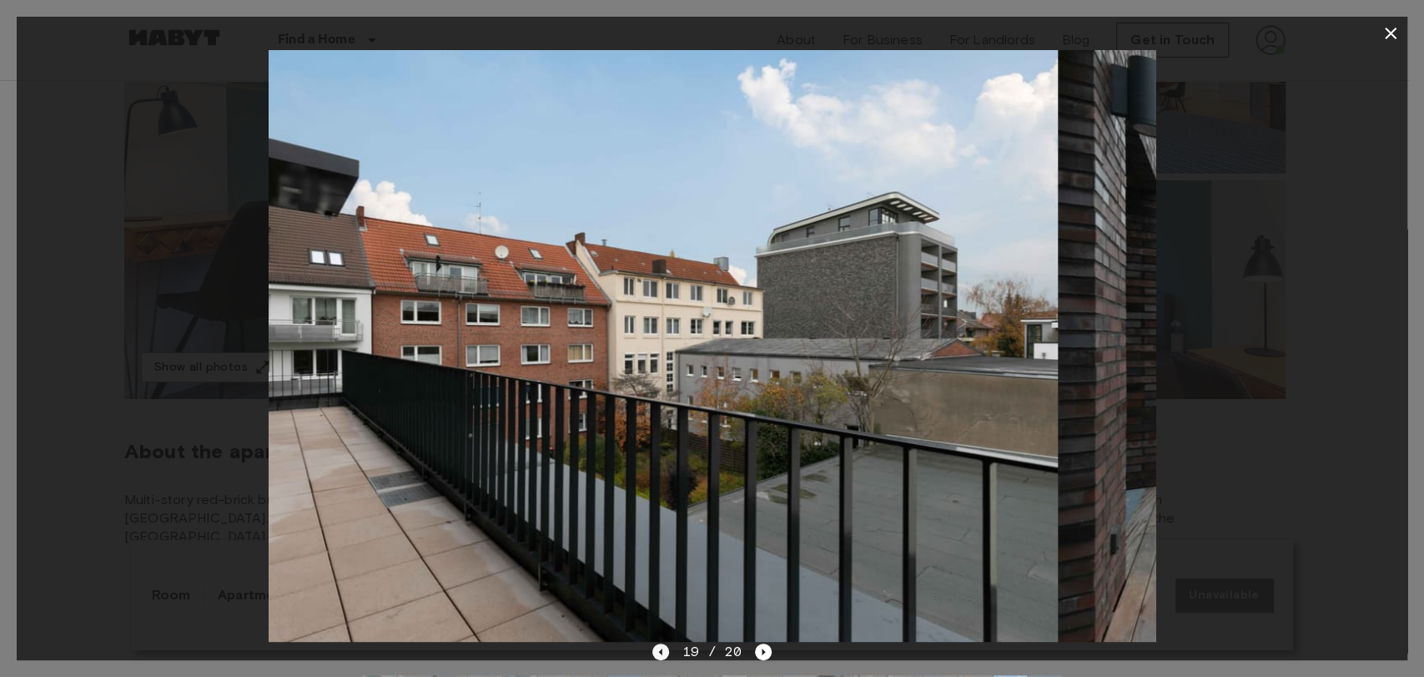
click at [667, 648] on icon "Previous image" at bounding box center [660, 651] width 17 height 17
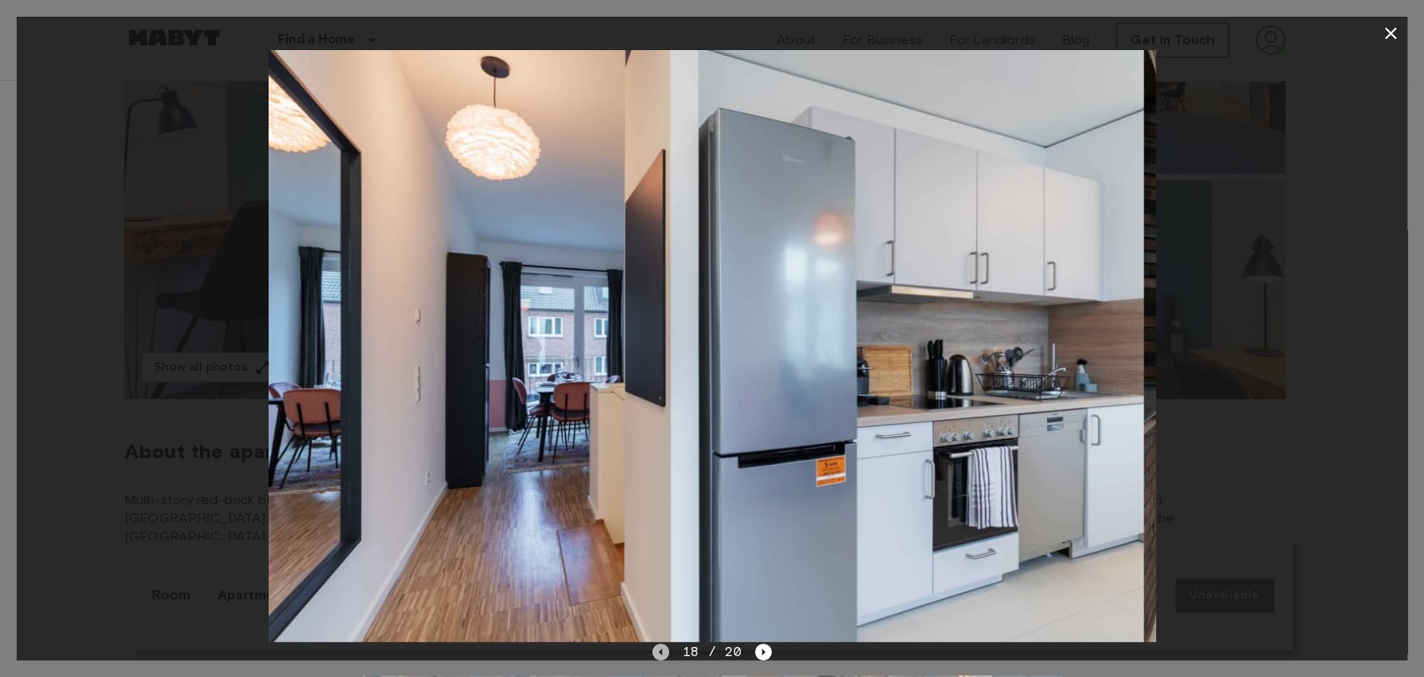
click at [667, 648] on icon "Previous image" at bounding box center [660, 651] width 17 height 17
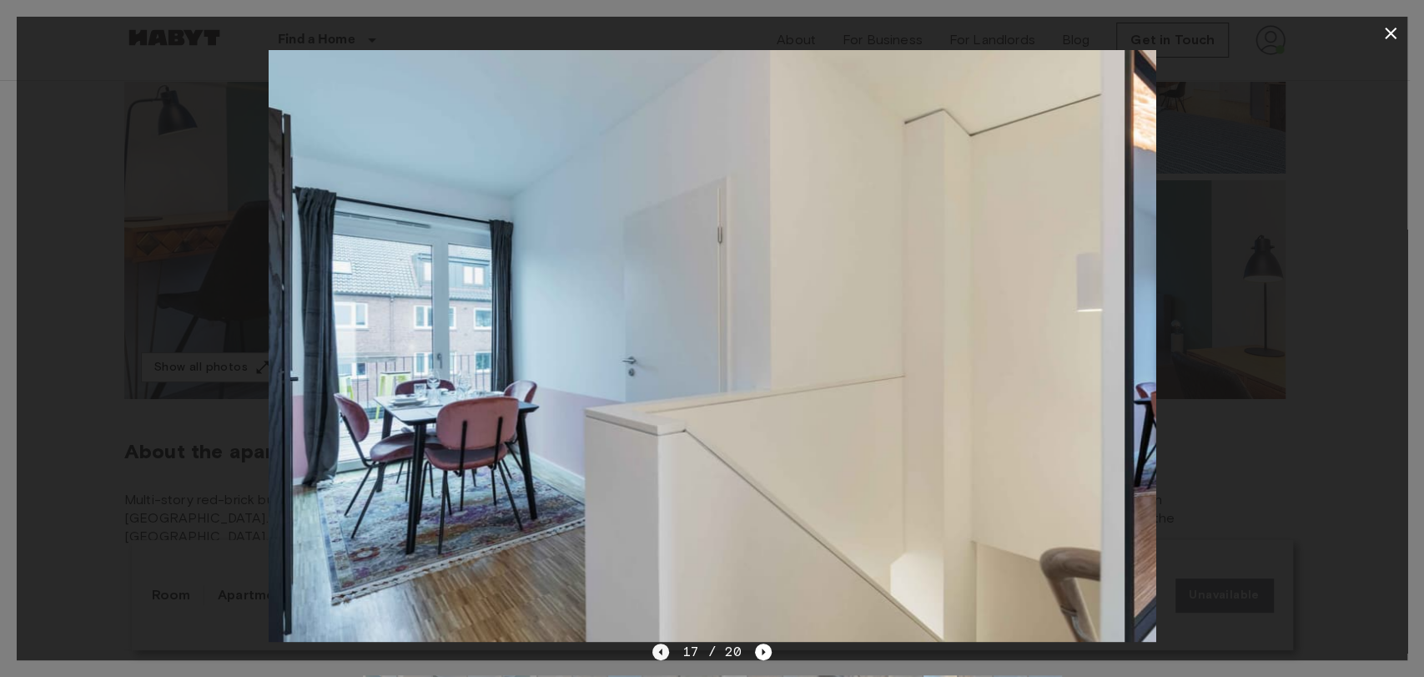
click at [667, 648] on icon "Previous image" at bounding box center [660, 651] width 17 height 17
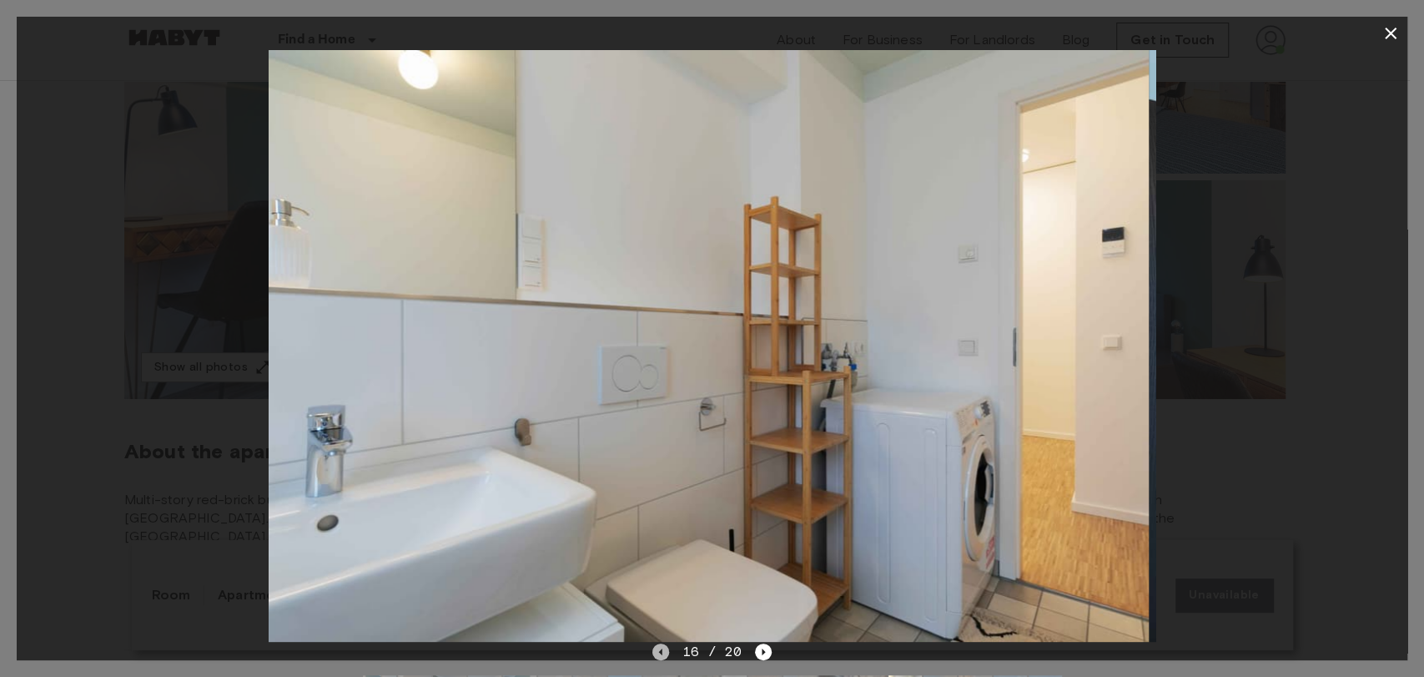
click at [667, 648] on icon "Previous image" at bounding box center [660, 651] width 17 height 17
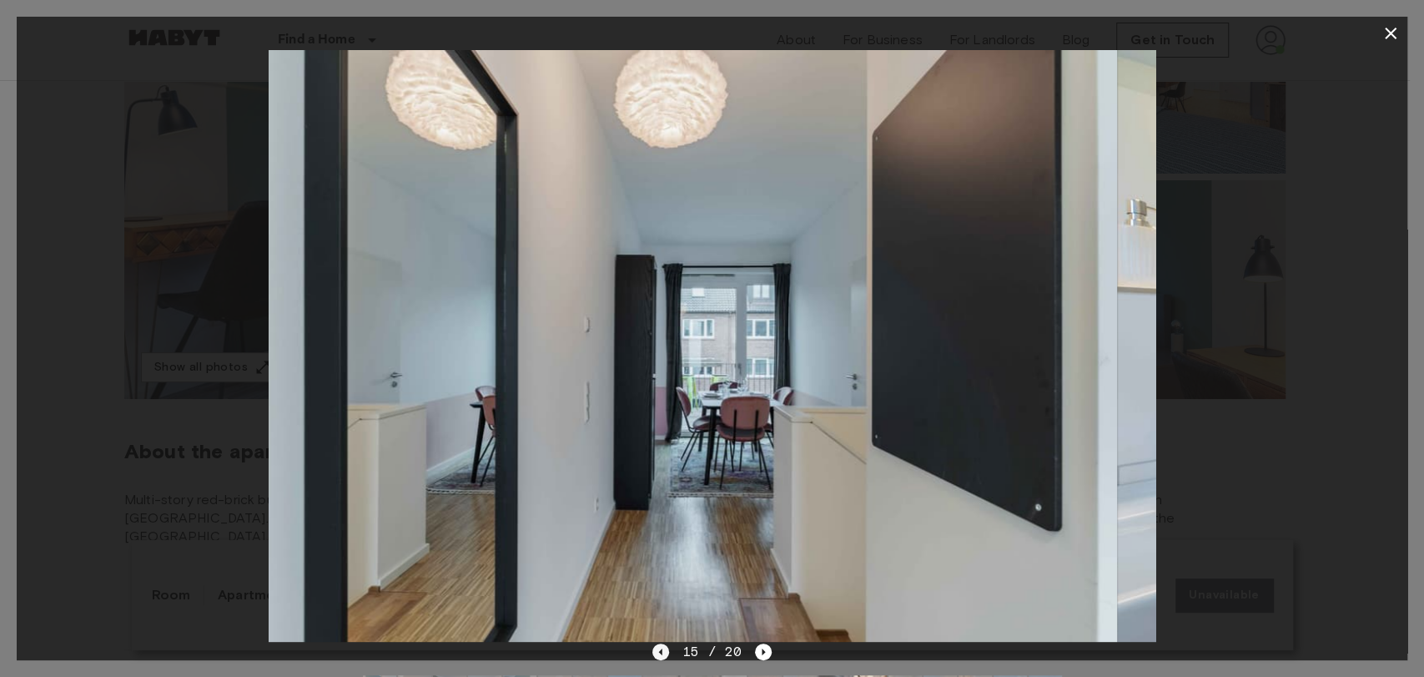
click at [667, 648] on icon "Previous image" at bounding box center [660, 651] width 17 height 17
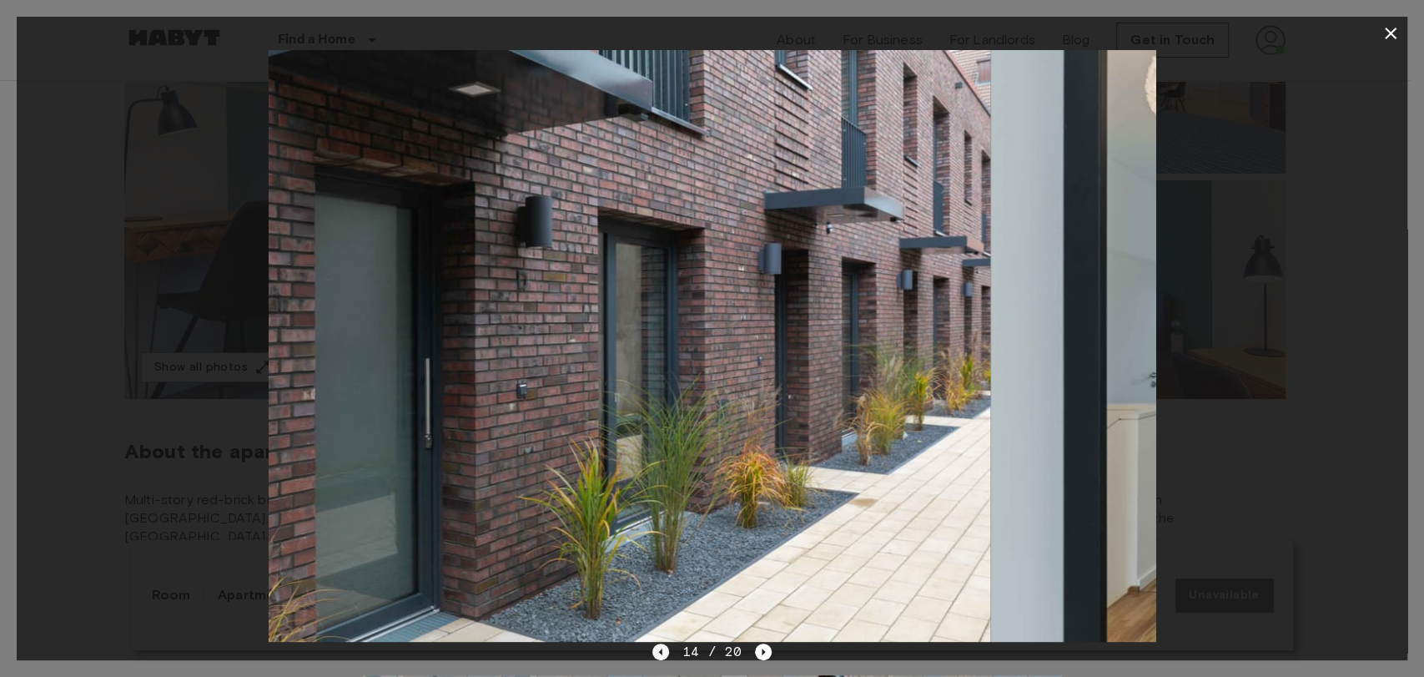
click at [667, 648] on icon "Previous image" at bounding box center [660, 651] width 17 height 17
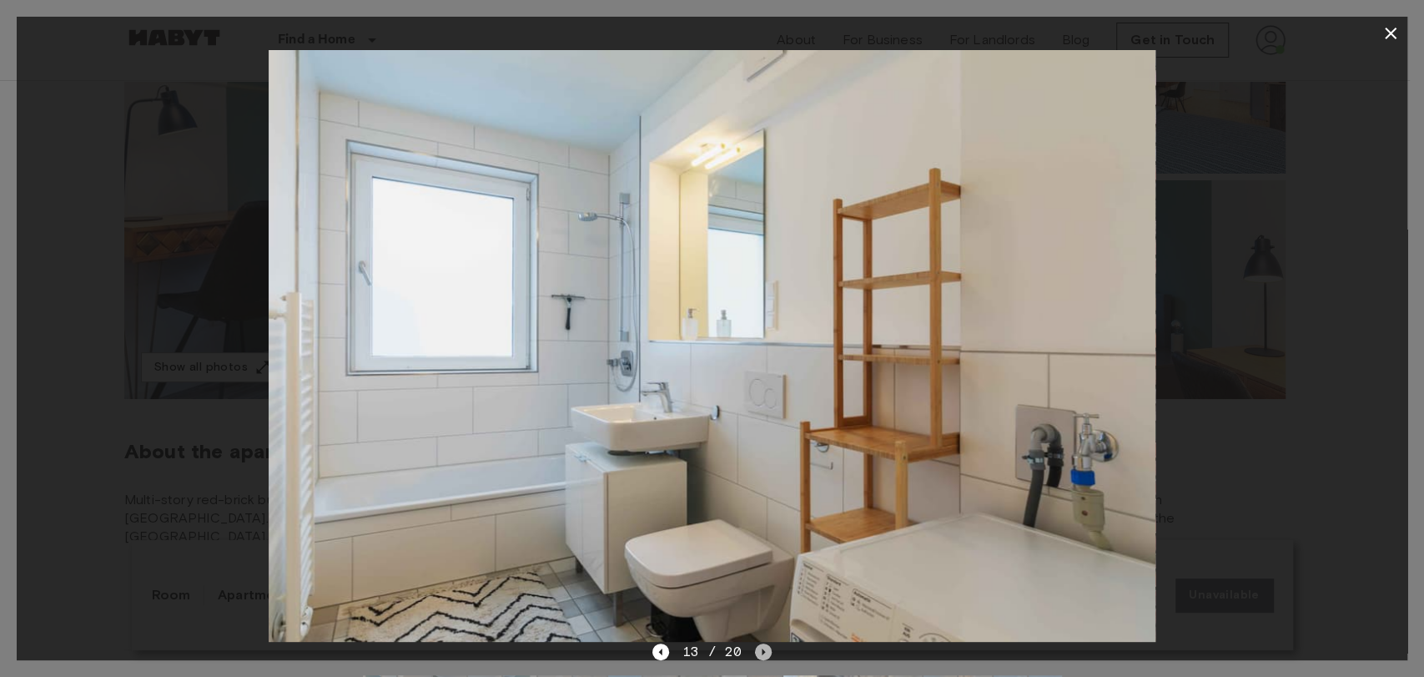
click at [755, 656] on icon "Next image" at bounding box center [763, 651] width 17 height 17
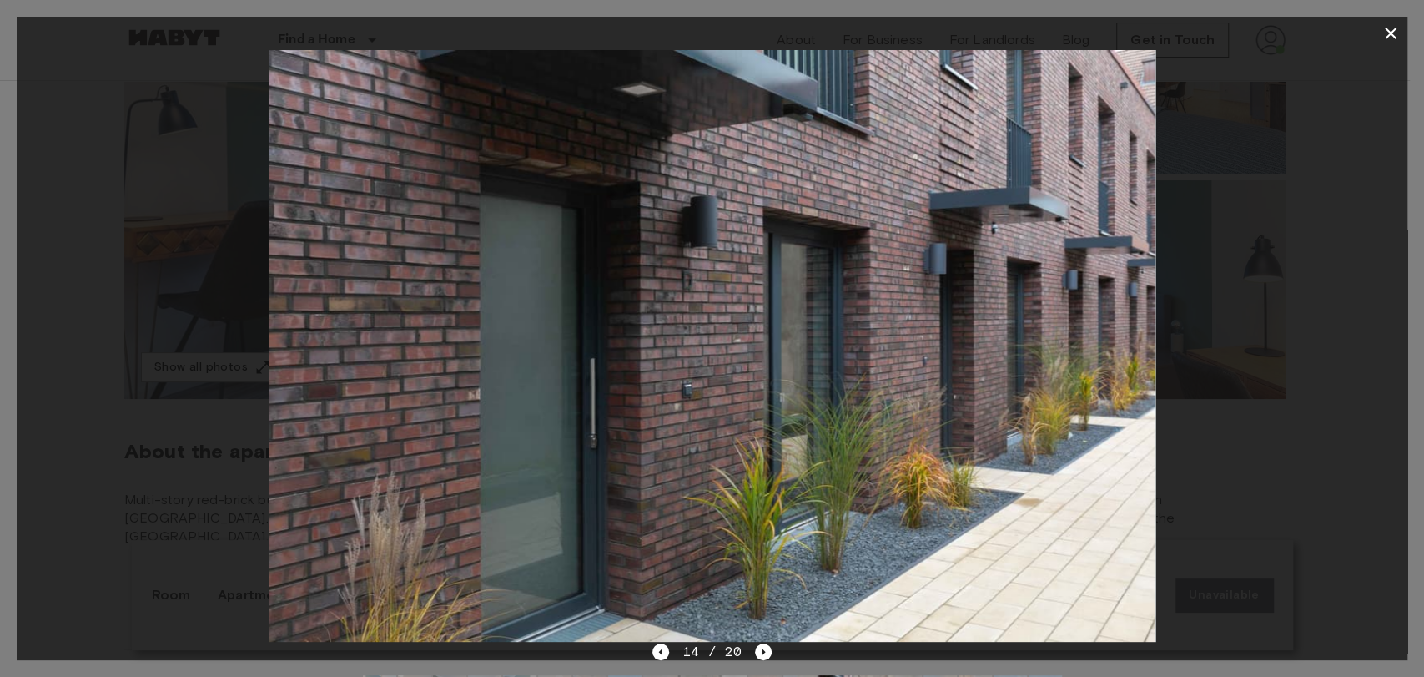
click at [650, 650] on div "14 / 20" at bounding box center [712, 682] width 1391 height 80
click at [657, 652] on icon "Previous image" at bounding box center [660, 651] width 17 height 17
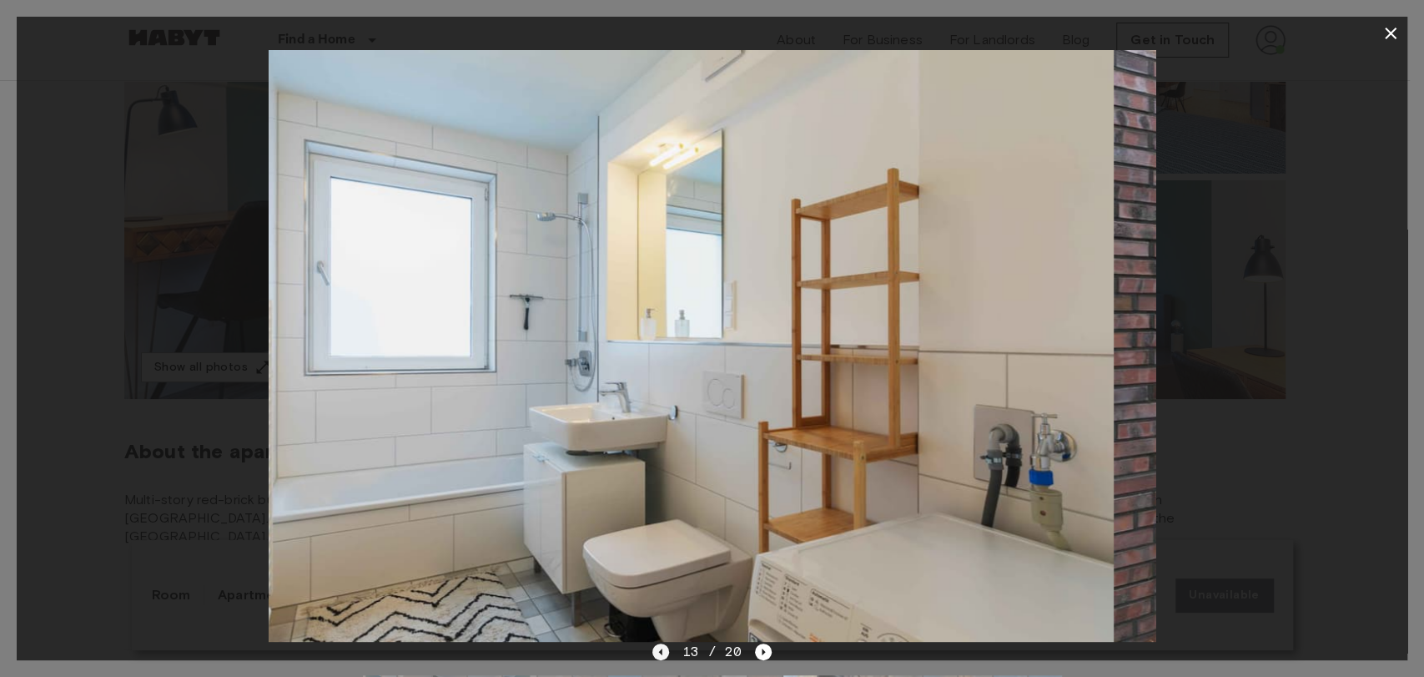
click at [657, 652] on icon "Previous image" at bounding box center [660, 651] width 17 height 17
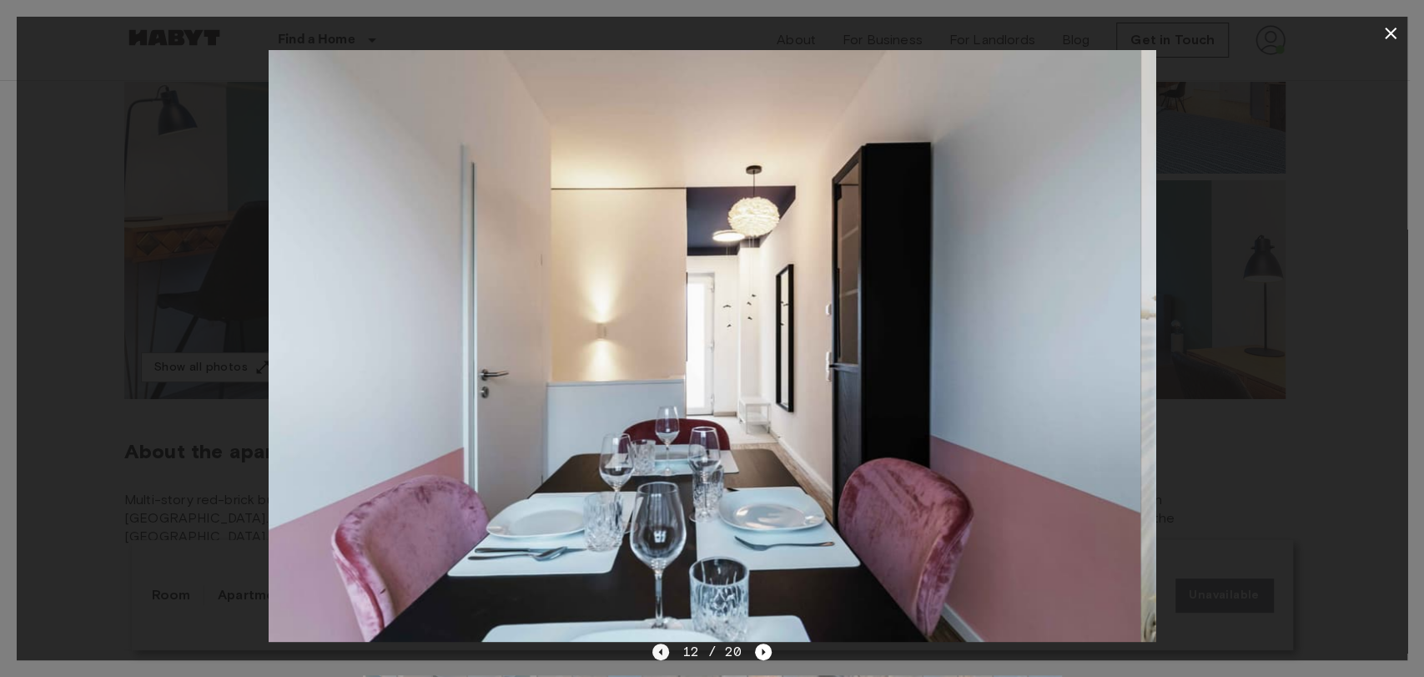
click at [657, 652] on icon "Previous image" at bounding box center [660, 651] width 17 height 17
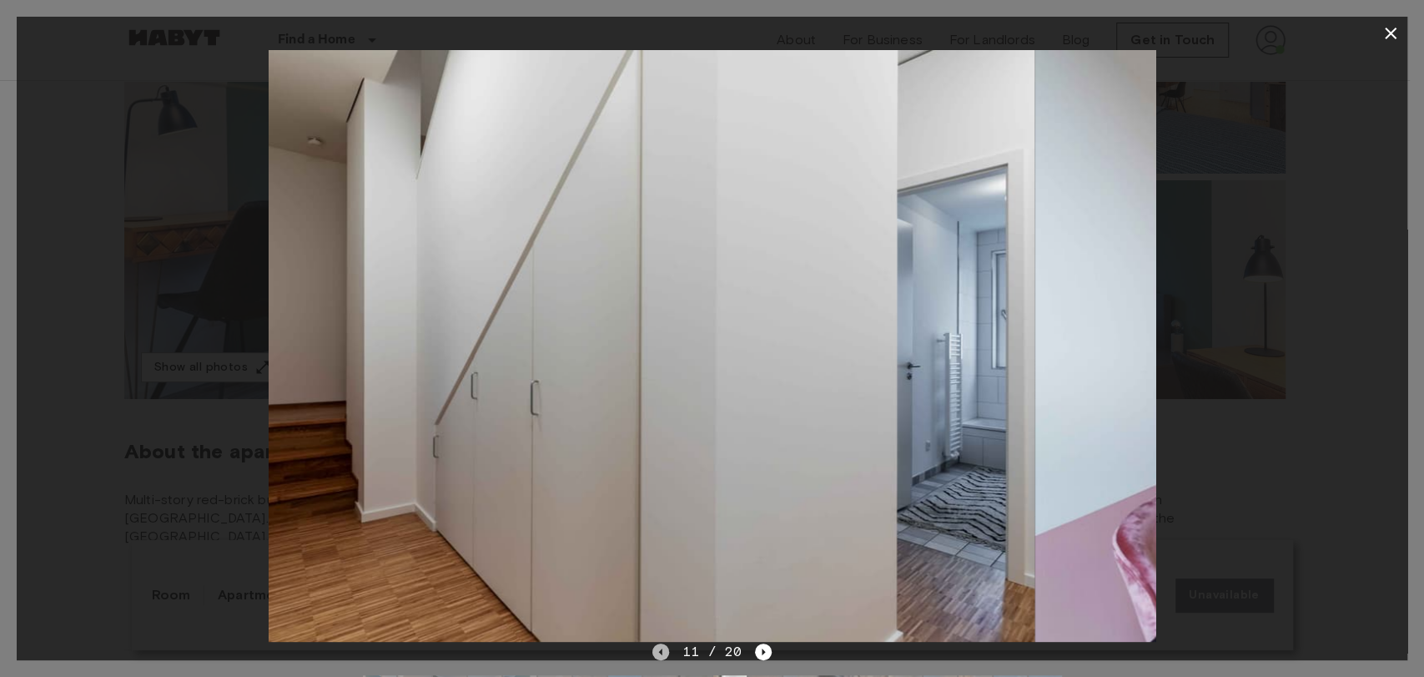
click at [657, 652] on icon "Previous image" at bounding box center [660, 651] width 17 height 17
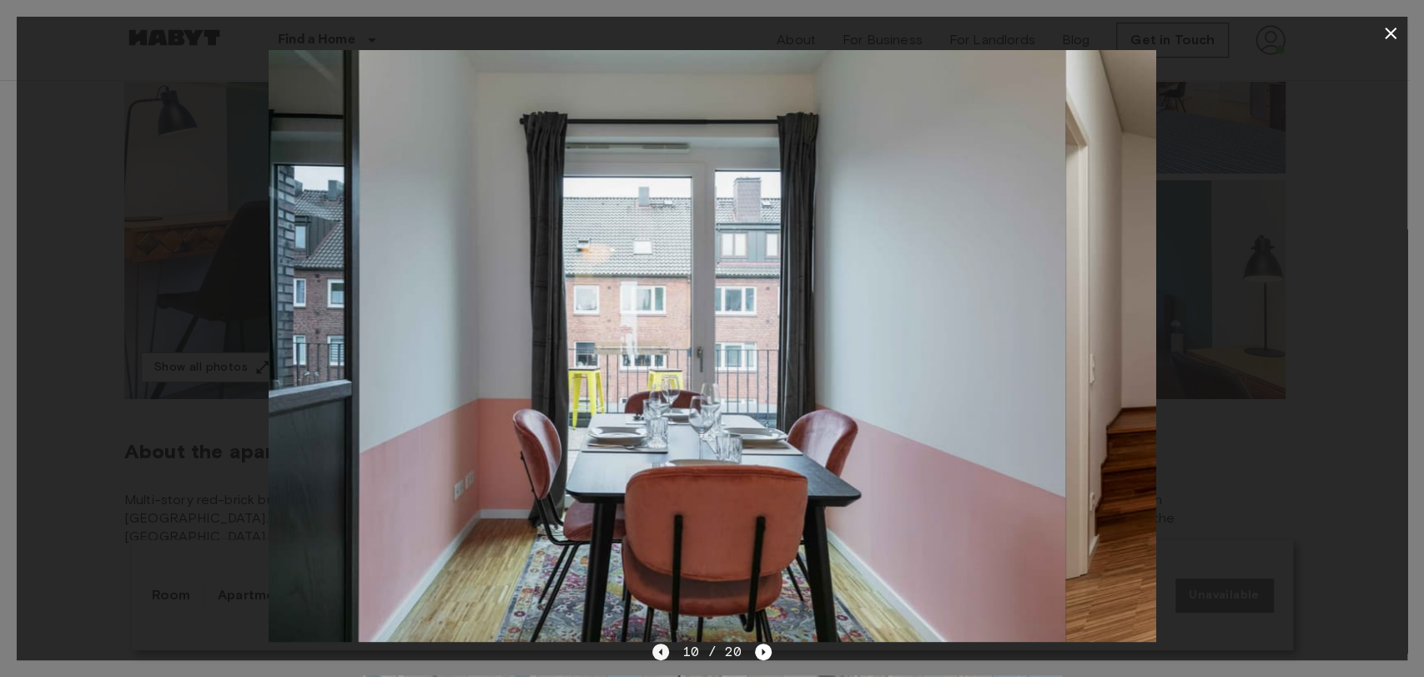
click at [657, 652] on icon "Previous image" at bounding box center [660, 651] width 17 height 17
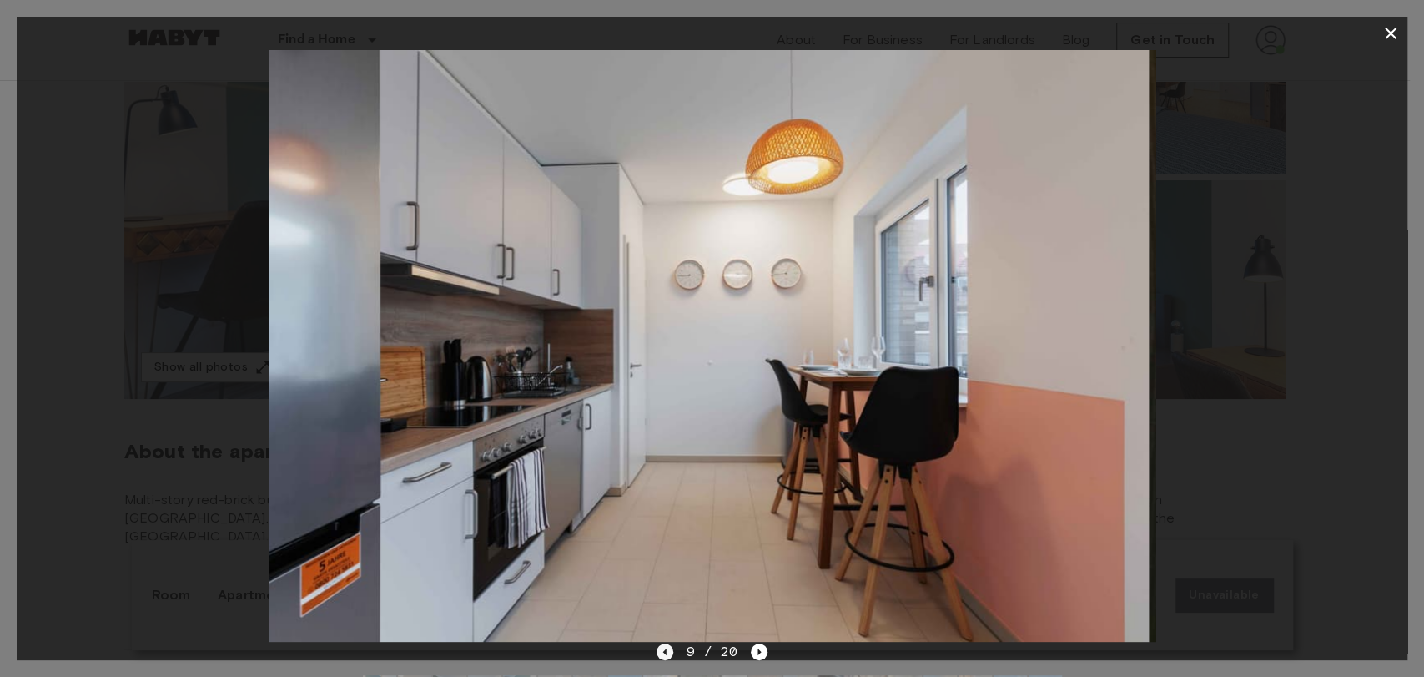
click at [657, 652] on icon "Previous image" at bounding box center [665, 651] width 17 height 17
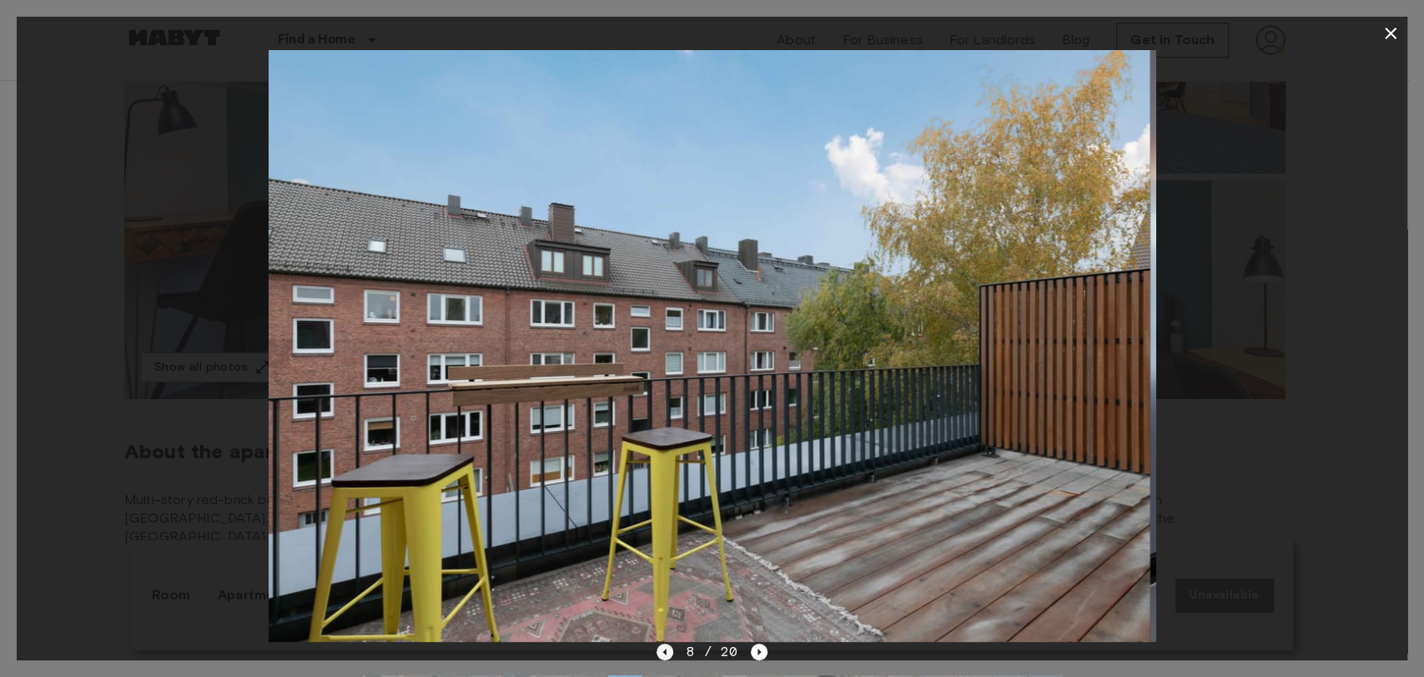
click at [657, 652] on icon "Previous image" at bounding box center [665, 651] width 17 height 17
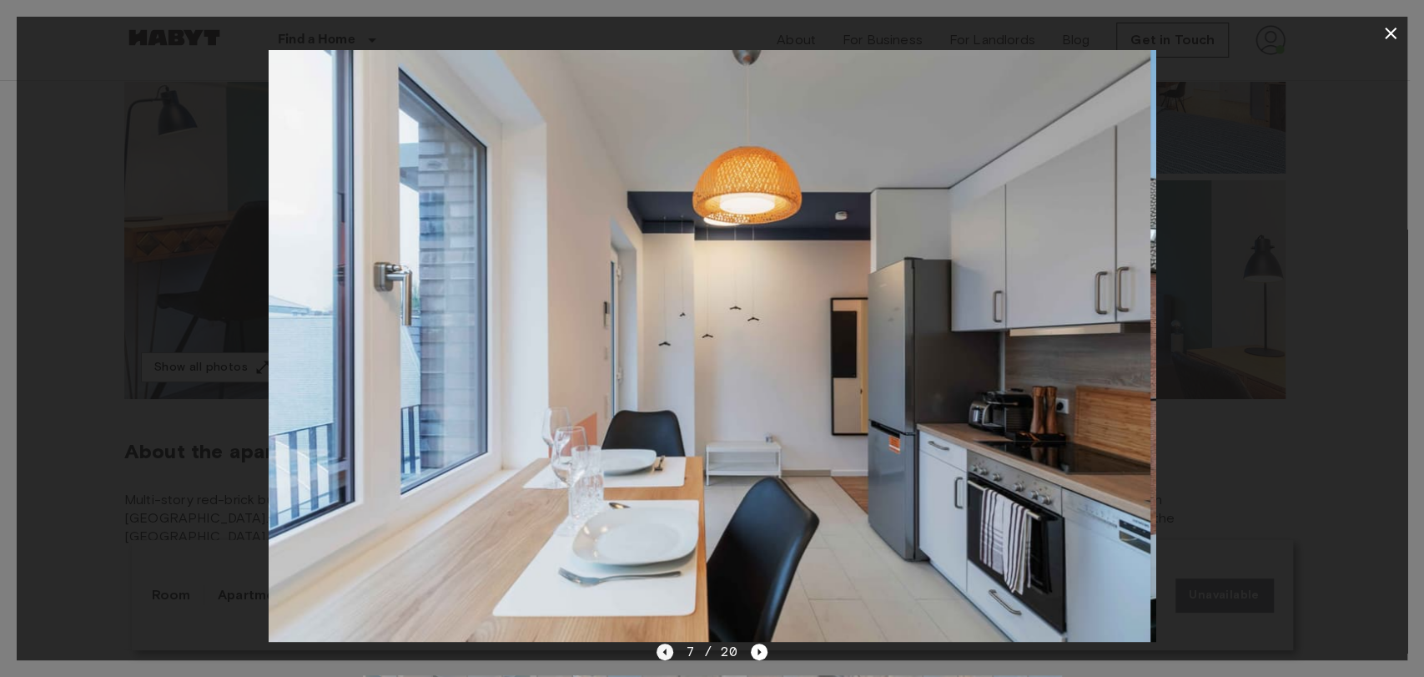
click at [657, 652] on icon "Previous image" at bounding box center [665, 651] width 17 height 17
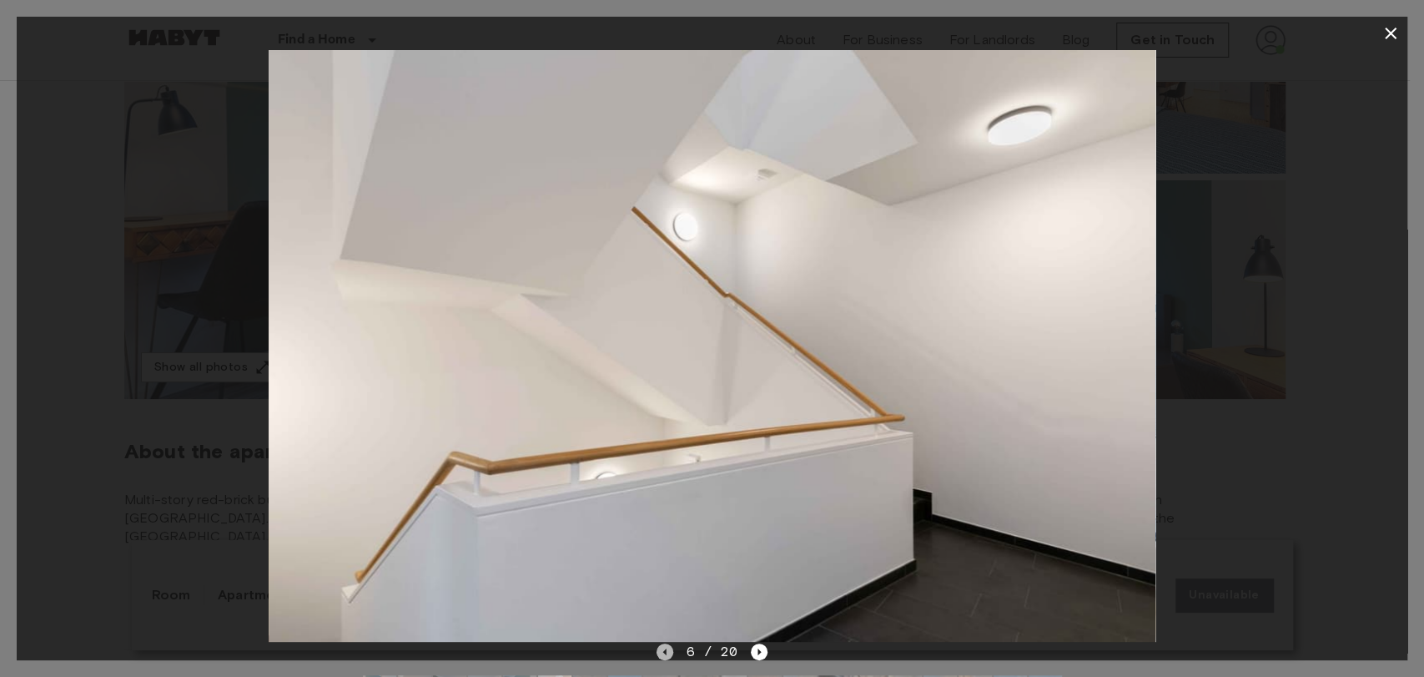
click at [657, 652] on icon "Previous image" at bounding box center [665, 651] width 17 height 17
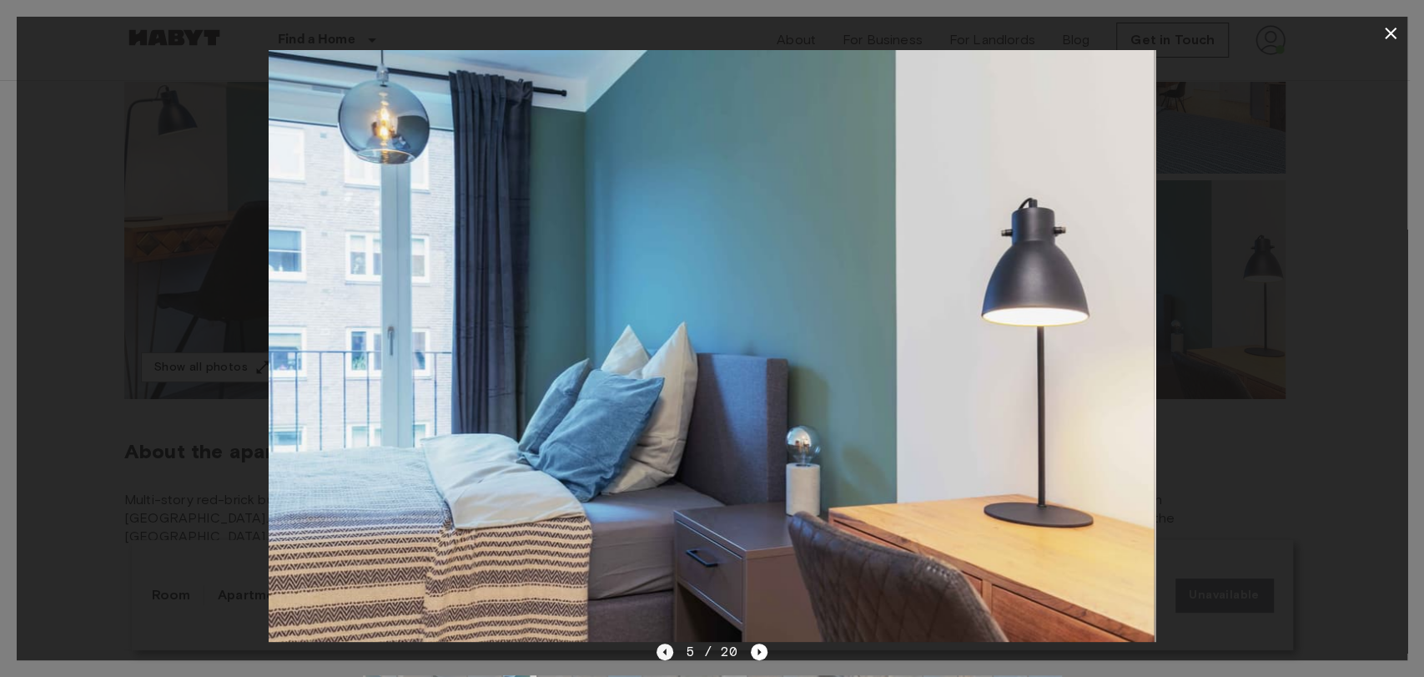
click at [657, 652] on icon "Previous image" at bounding box center [665, 651] width 17 height 17
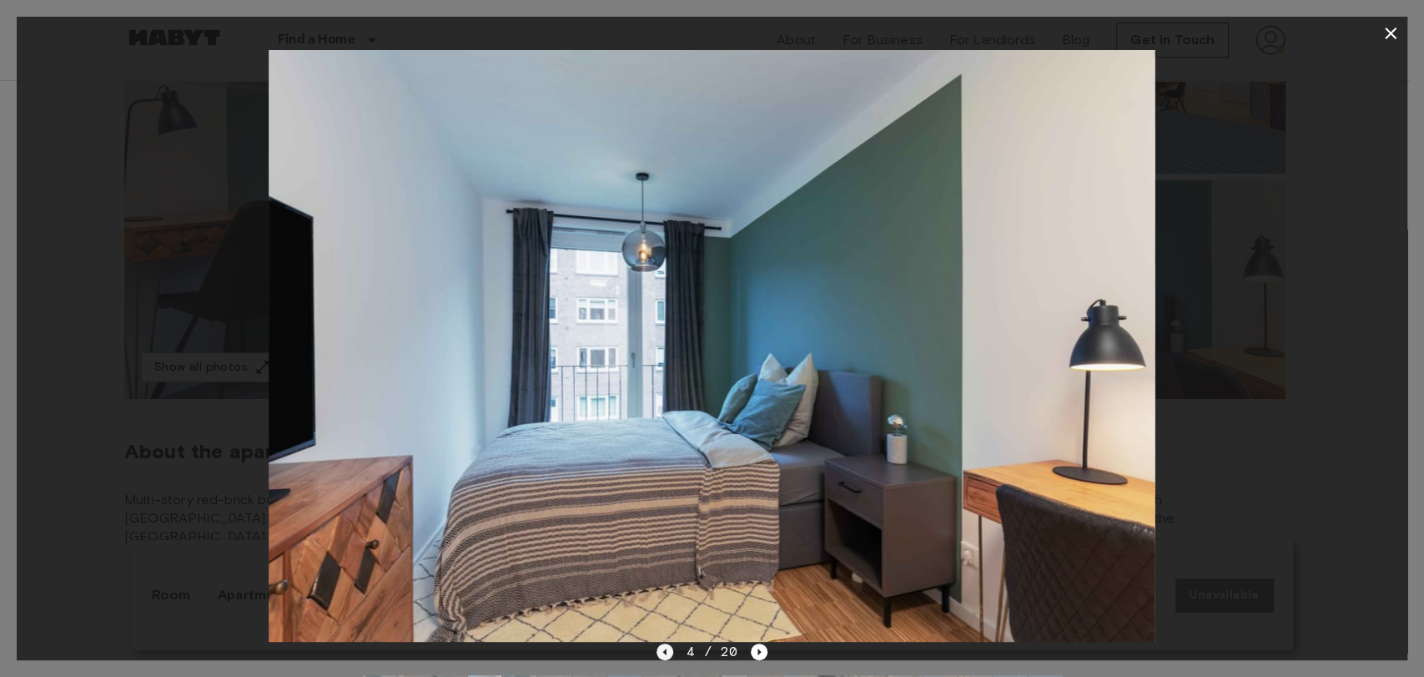
click at [668, 649] on icon "Previous image" at bounding box center [665, 651] width 17 height 17
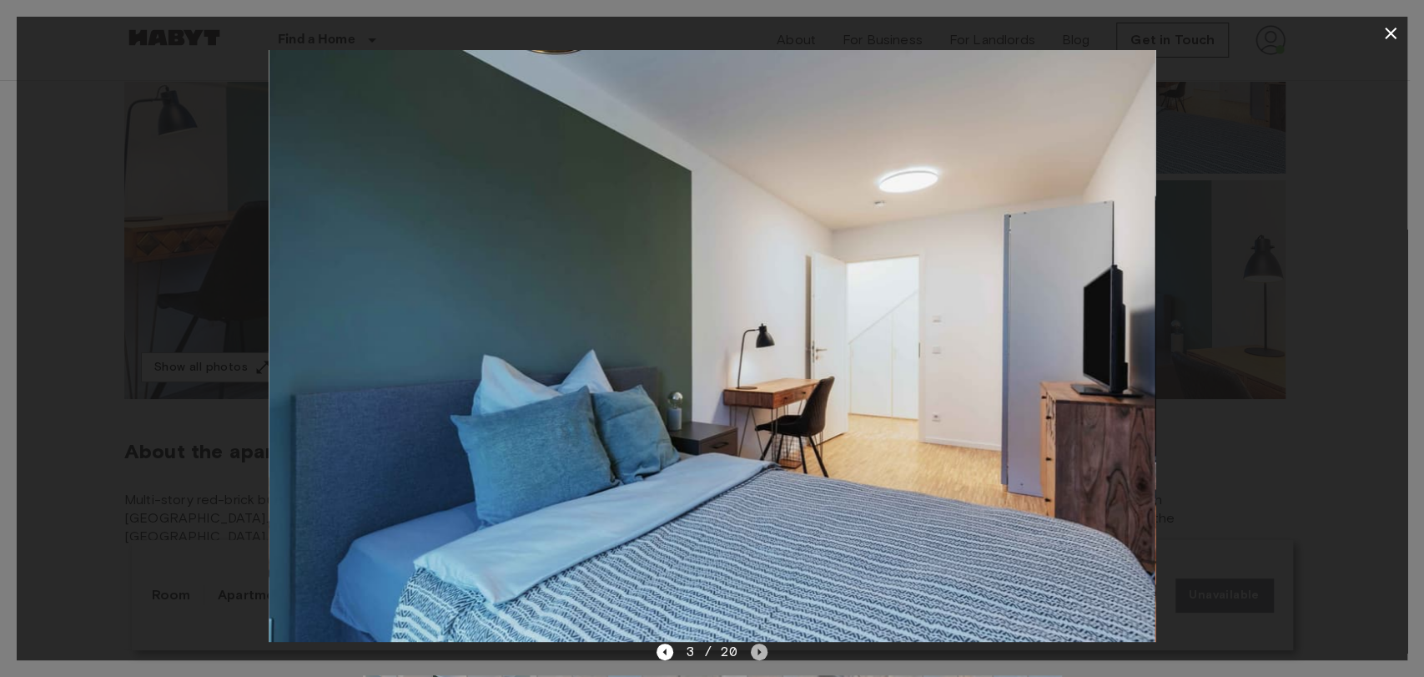
click at [753, 647] on icon "Next image" at bounding box center [759, 651] width 17 height 17
